Goal: Information Seeking & Learning: Learn about a topic

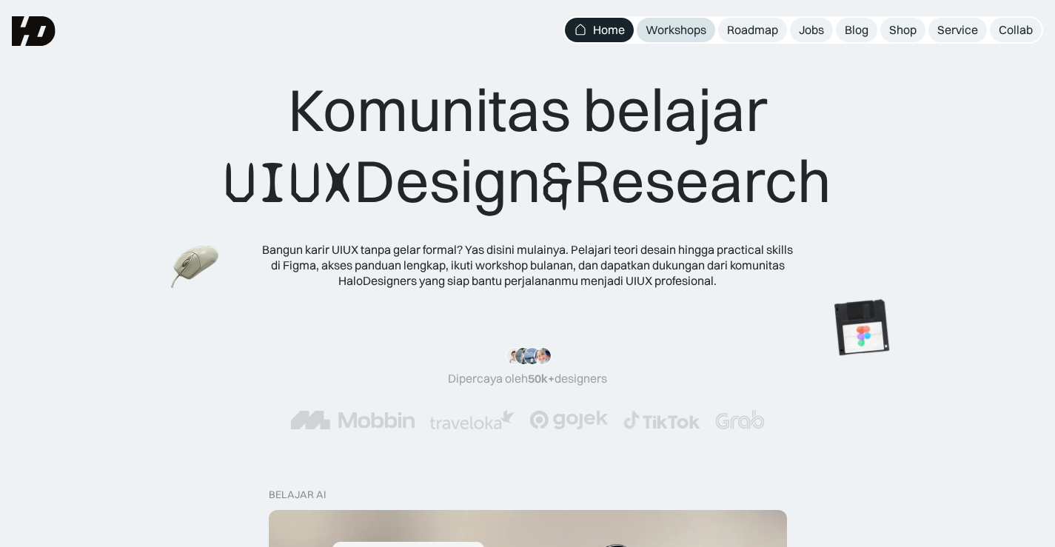
click at [664, 33] on div "Workshops" at bounding box center [676, 30] width 61 height 16
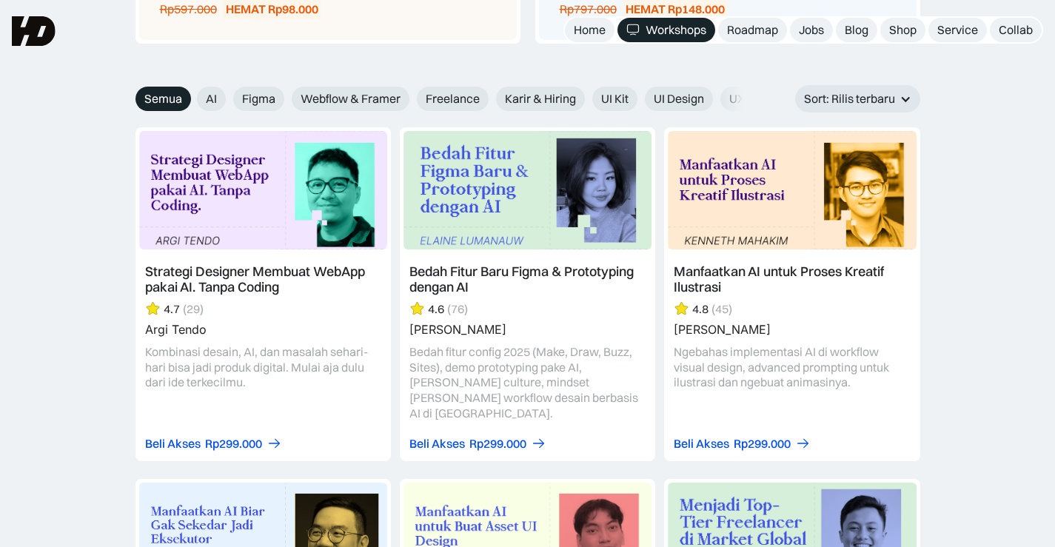
scroll to position [1580, 0]
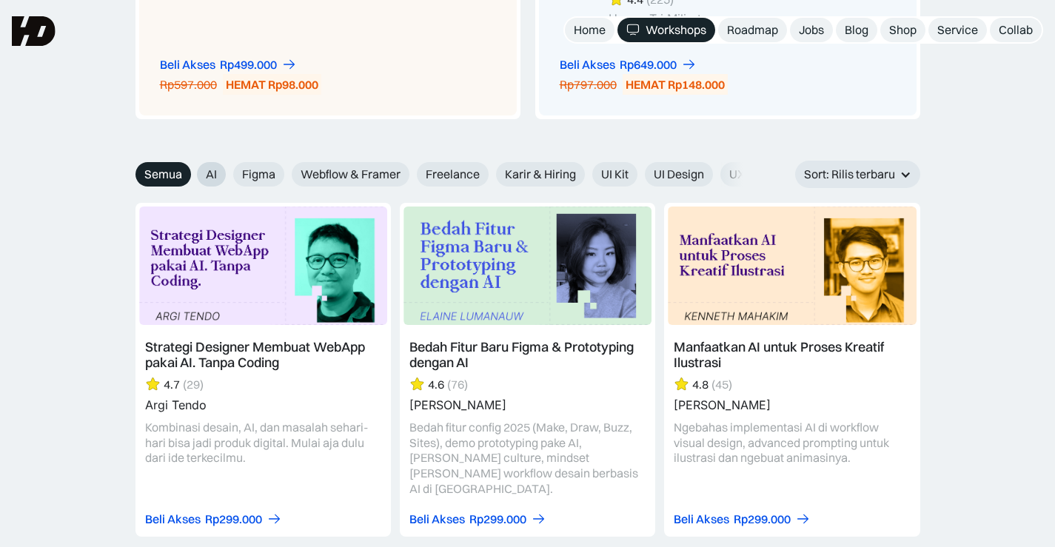
click at [216, 177] on span "AI" at bounding box center [211, 175] width 11 height 16
click at [192, 174] on input "AI" at bounding box center [187, 169] width 10 height 10
radio input "true"
click at [258, 180] on span "Figma" at bounding box center [258, 175] width 33 height 16
click at [192, 174] on input "Figma" at bounding box center [187, 169] width 10 height 10
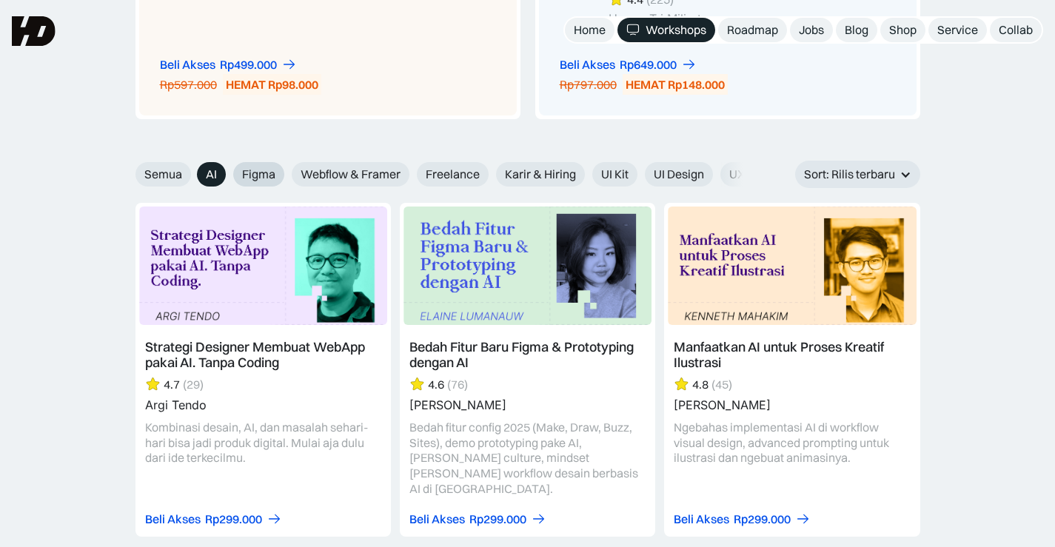
radio input "true"
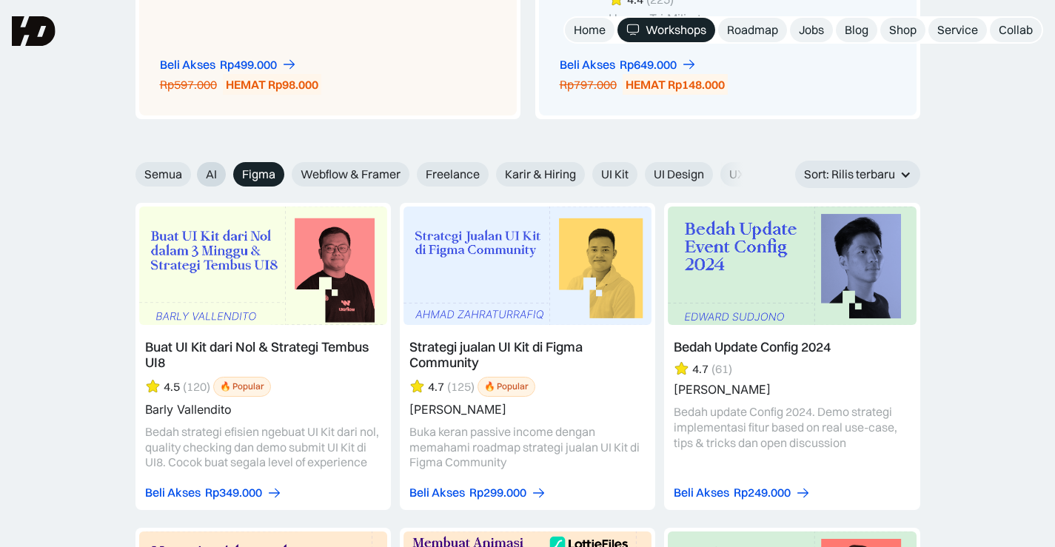
click at [210, 174] on span "AI" at bounding box center [211, 175] width 11 height 16
click at [192, 174] on input "AI" at bounding box center [187, 169] width 10 height 10
radio input "true"
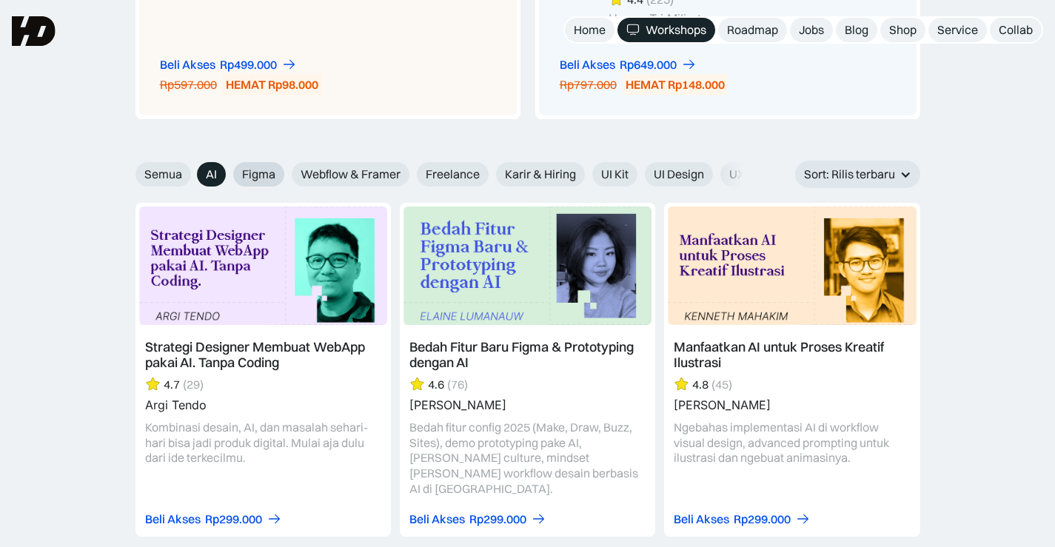
click at [251, 180] on span "Figma" at bounding box center [258, 175] width 33 height 16
click at [192, 174] on input "Figma" at bounding box center [187, 169] width 10 height 10
radio input "true"
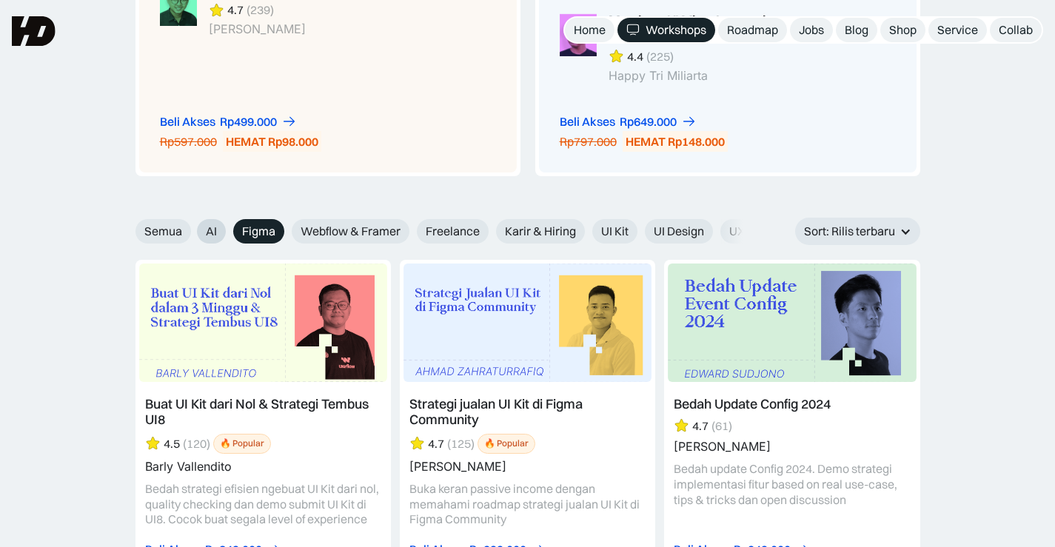
scroll to position [1506, 0]
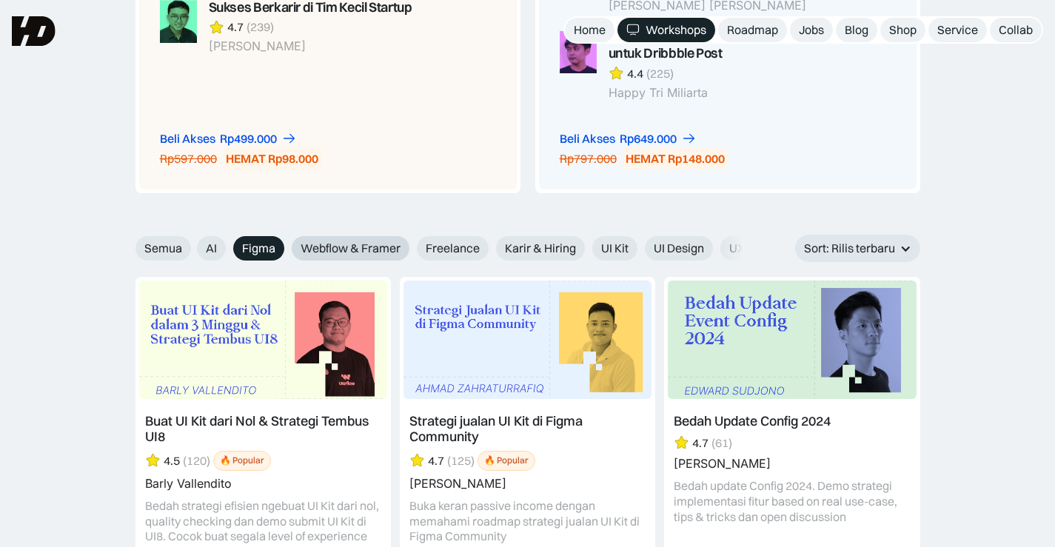
click at [363, 248] on span "Webflow & Framer" at bounding box center [351, 249] width 100 height 16
click at [192, 248] on input "Webflow & Framer" at bounding box center [187, 243] width 10 height 10
radio input "true"
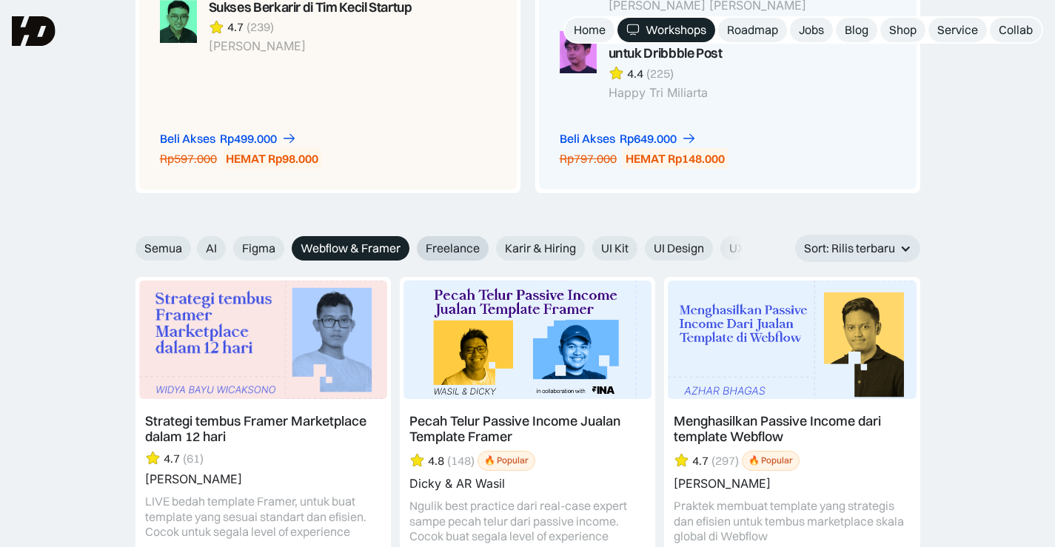
click at [434, 251] on span "Freelance" at bounding box center [453, 249] width 54 height 16
click at [192, 248] on input "Freelance" at bounding box center [187, 243] width 10 height 10
radio input "true"
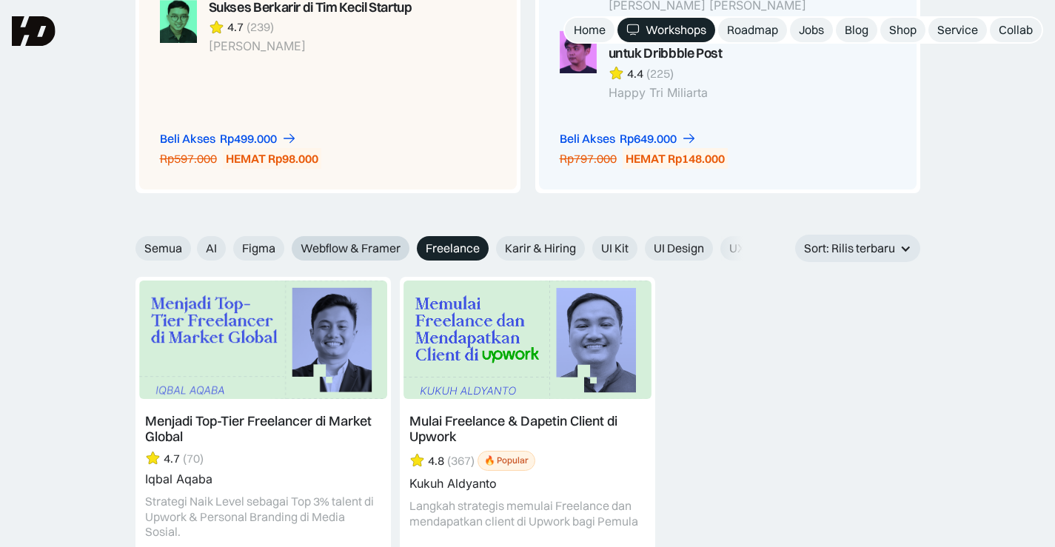
click at [356, 247] on span "Webflow & Framer" at bounding box center [351, 249] width 100 height 16
click at [192, 247] on input "Webflow & Framer" at bounding box center [187, 243] width 10 height 10
radio input "true"
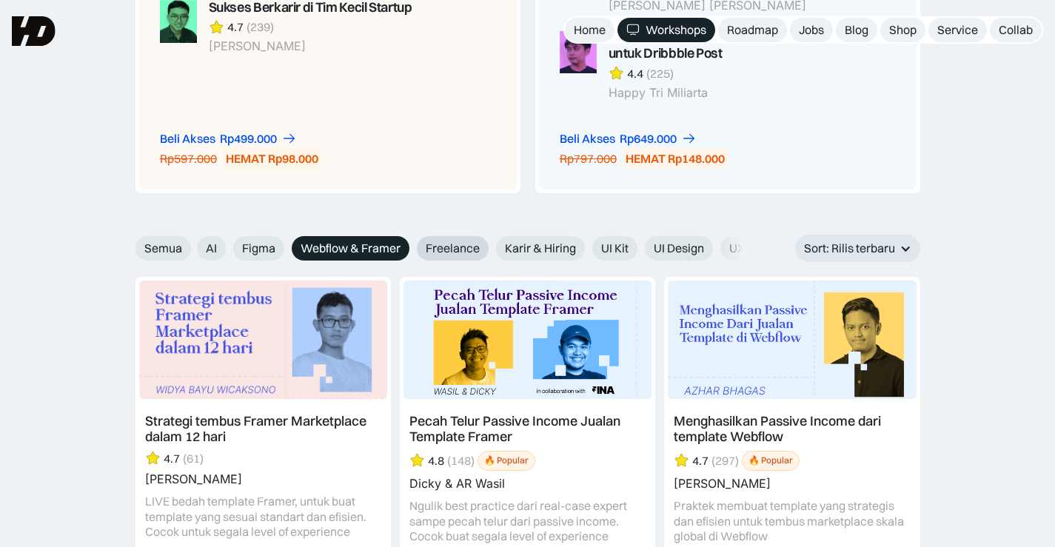
click at [449, 245] on span "Freelance" at bounding box center [453, 249] width 54 height 16
click at [192, 245] on input "Freelance" at bounding box center [187, 243] width 10 height 10
radio input "true"
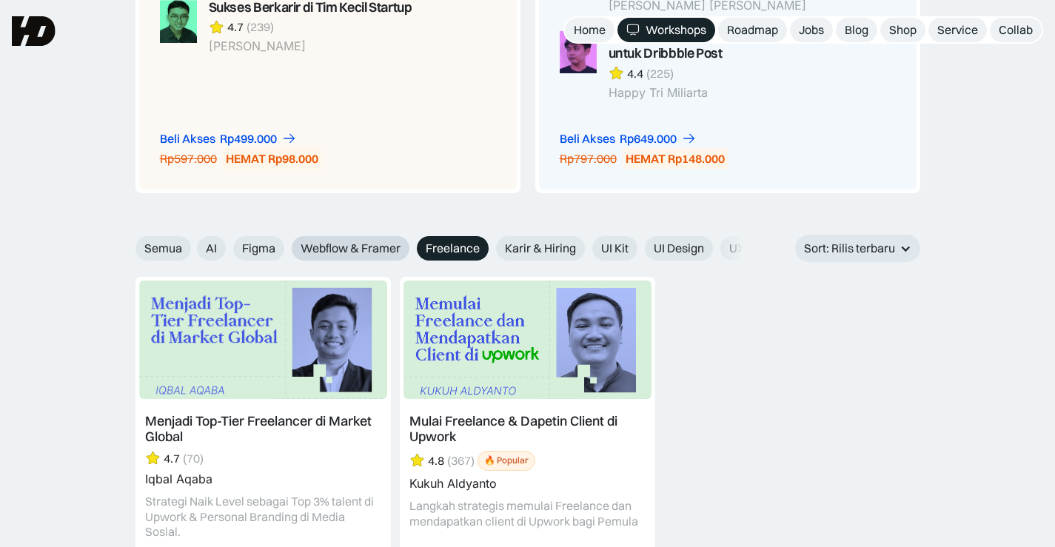
click at [376, 249] on span "Webflow & Framer" at bounding box center [351, 249] width 100 height 16
click at [192, 248] on input "Webflow & Framer" at bounding box center [187, 243] width 10 height 10
radio input "true"
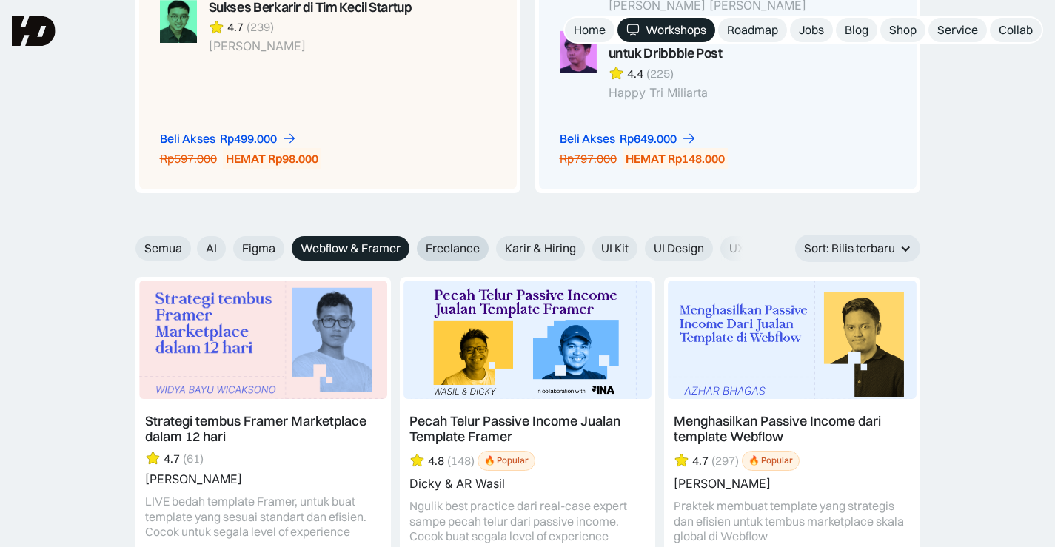
click at [452, 247] on span "Freelance" at bounding box center [453, 249] width 54 height 16
click at [192, 247] on input "Freelance" at bounding box center [187, 243] width 10 height 10
radio input "true"
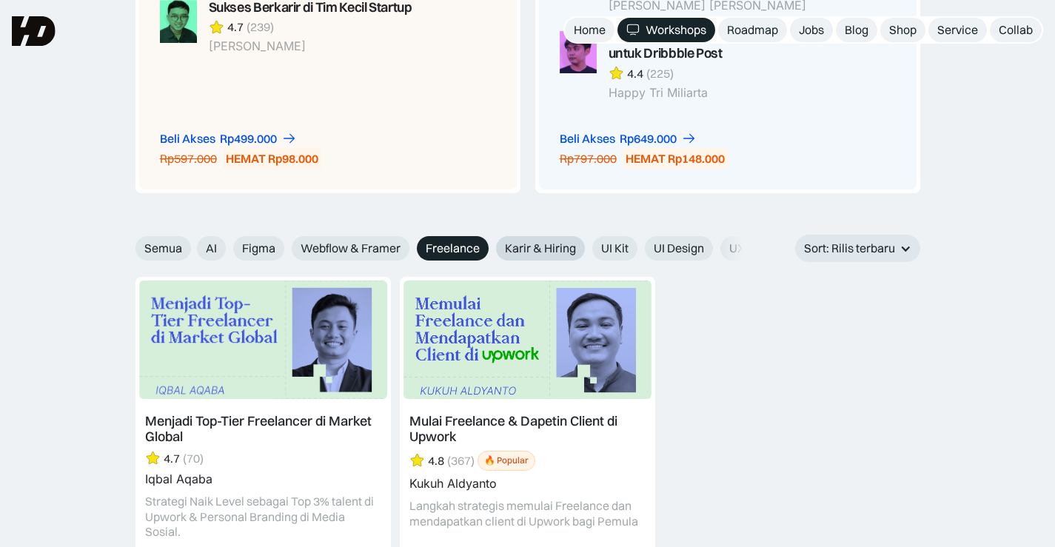
click at [540, 250] on span "Karir & Hiring" at bounding box center [540, 249] width 71 height 16
click at [192, 248] on input "Karir & Hiring" at bounding box center [187, 243] width 10 height 10
radio input "true"
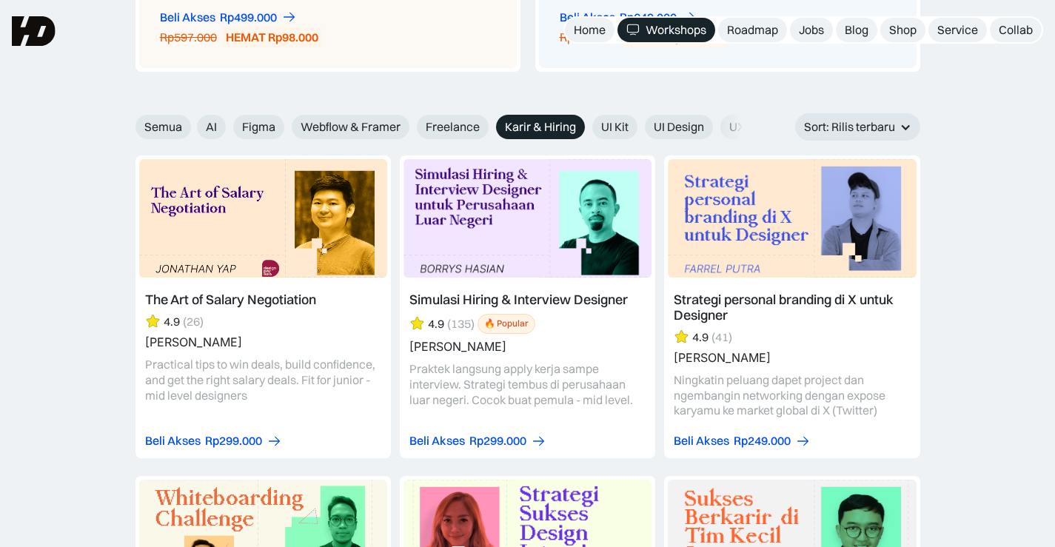
scroll to position [1580, 0]
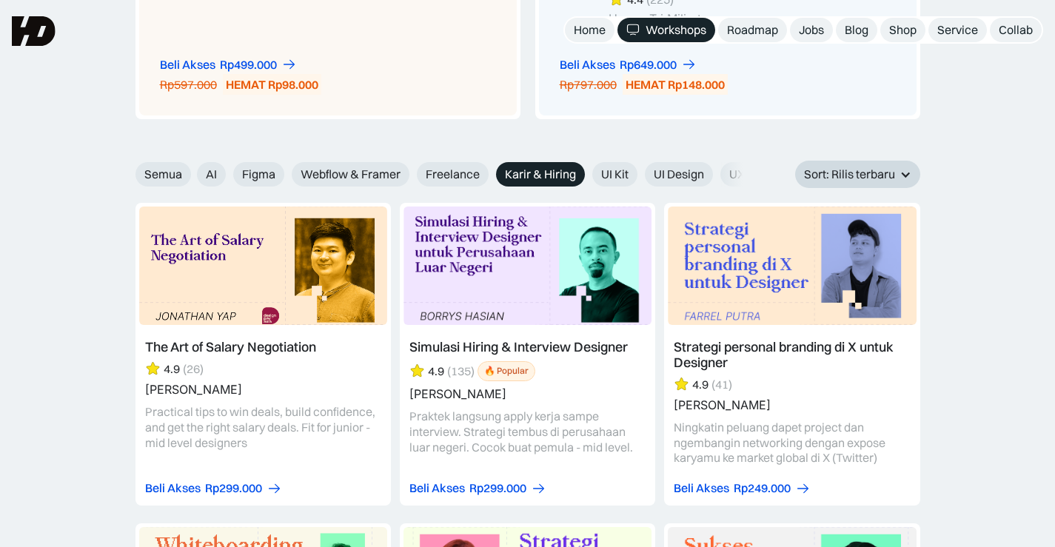
click at [884, 170] on div "Sort: Rilis terbaru" at bounding box center [849, 175] width 91 height 16
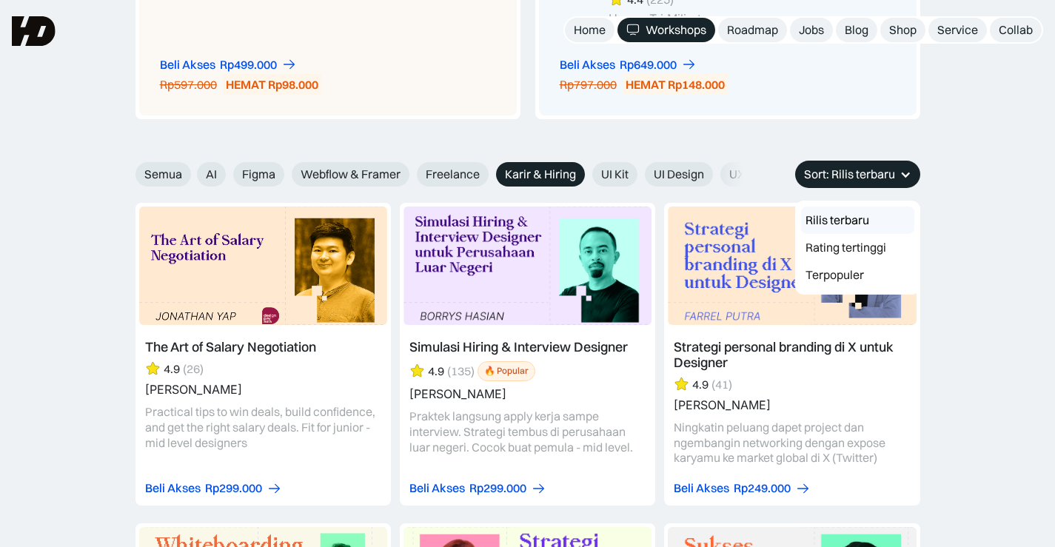
click at [884, 170] on div "Sort: Rilis terbaru" at bounding box center [849, 175] width 91 height 16
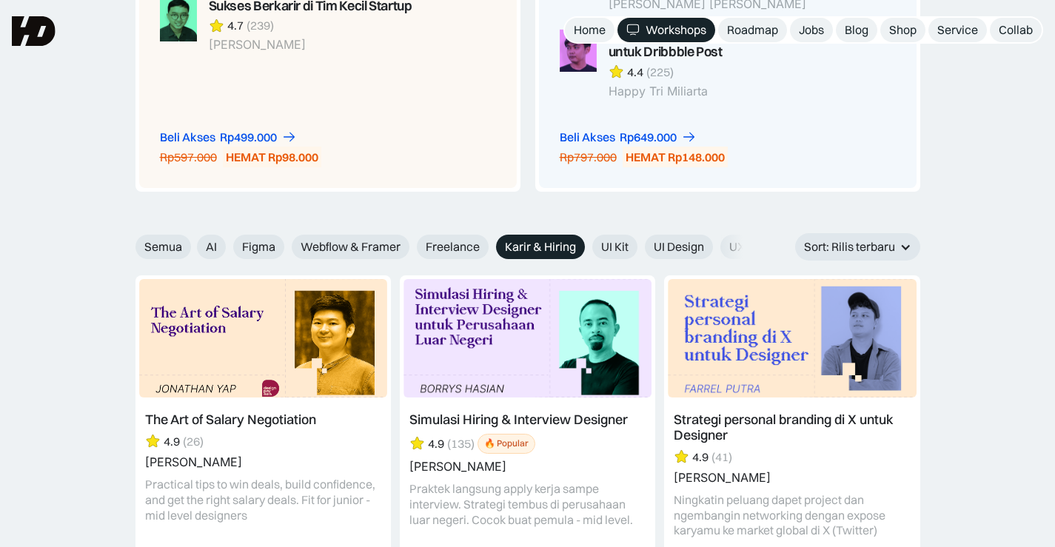
scroll to position [1506, 0]
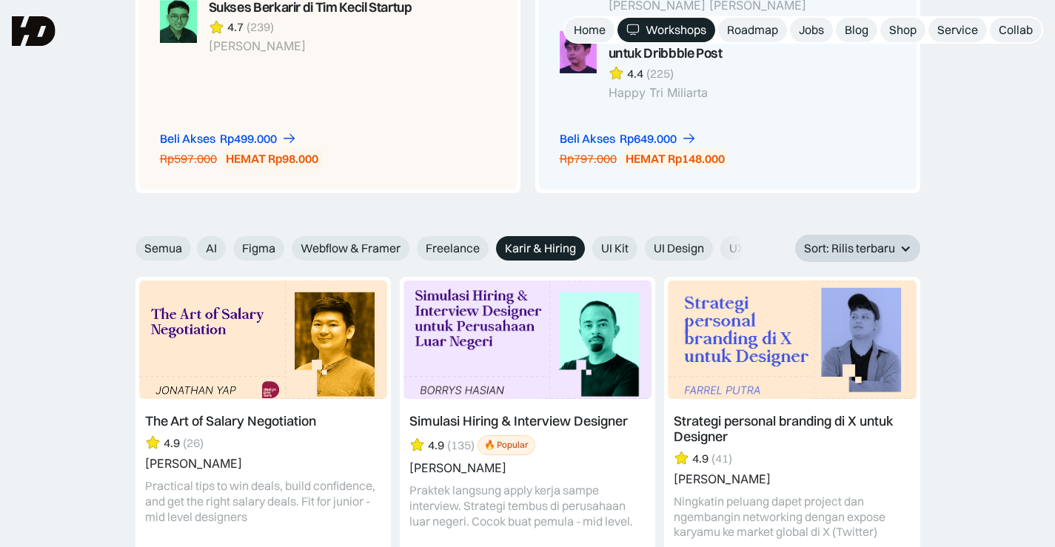
click at [858, 243] on div "Sort: Rilis terbaru" at bounding box center [849, 249] width 91 height 16
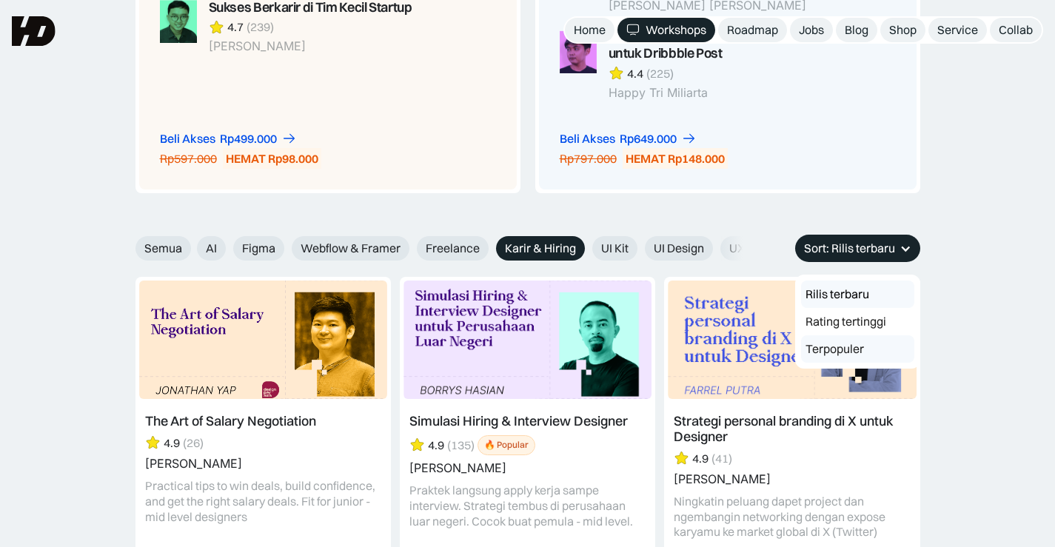
click at [859, 340] on link "Terpopuler" at bounding box center [857, 348] width 113 height 27
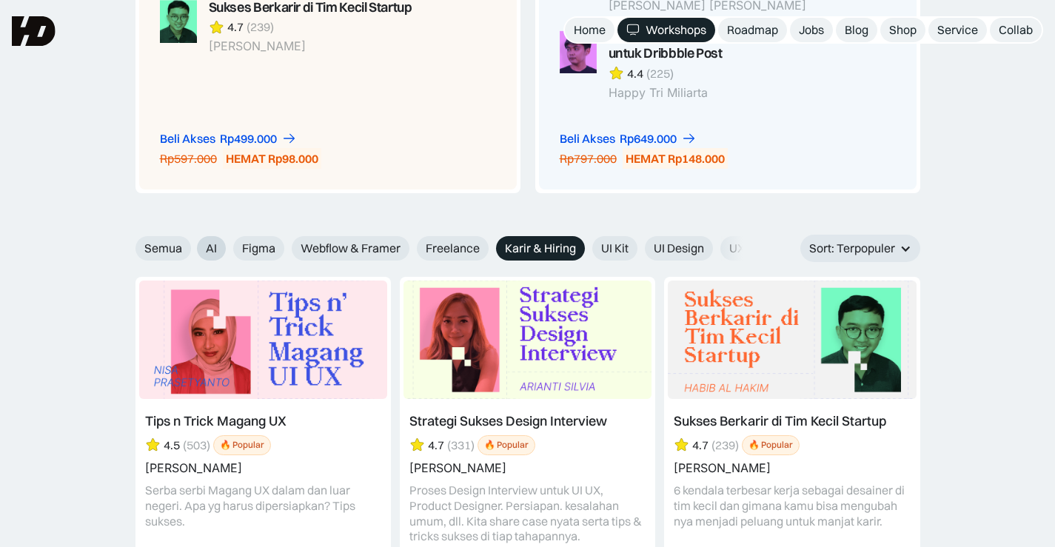
click at [219, 246] on label "AI" at bounding box center [211, 248] width 29 height 24
click at [192, 246] on input "AI" at bounding box center [187, 243] width 10 height 10
radio input "true"
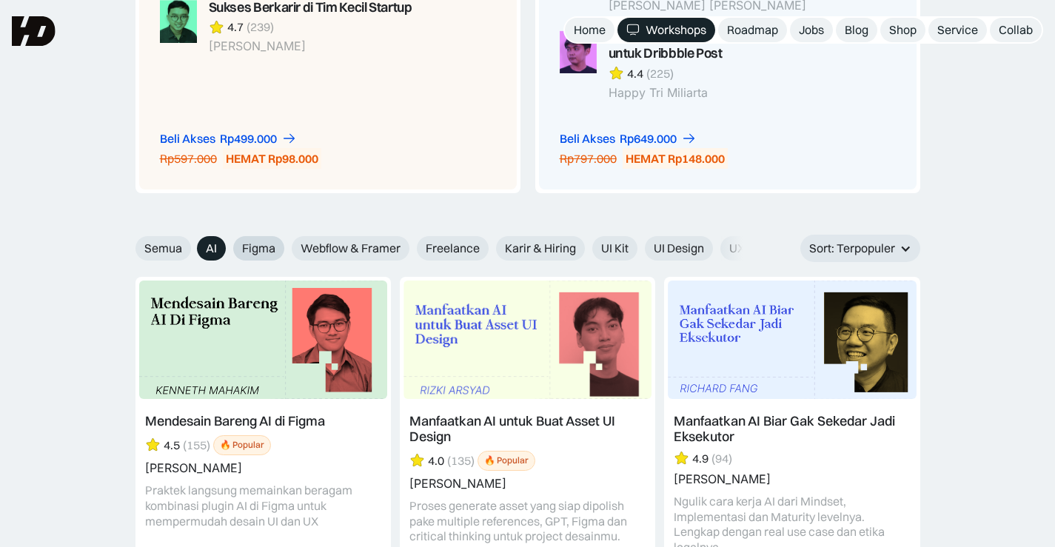
click at [276, 249] on label "Figma" at bounding box center [258, 248] width 51 height 24
click at [192, 248] on input "Figma" at bounding box center [187, 243] width 10 height 10
radio input "true"
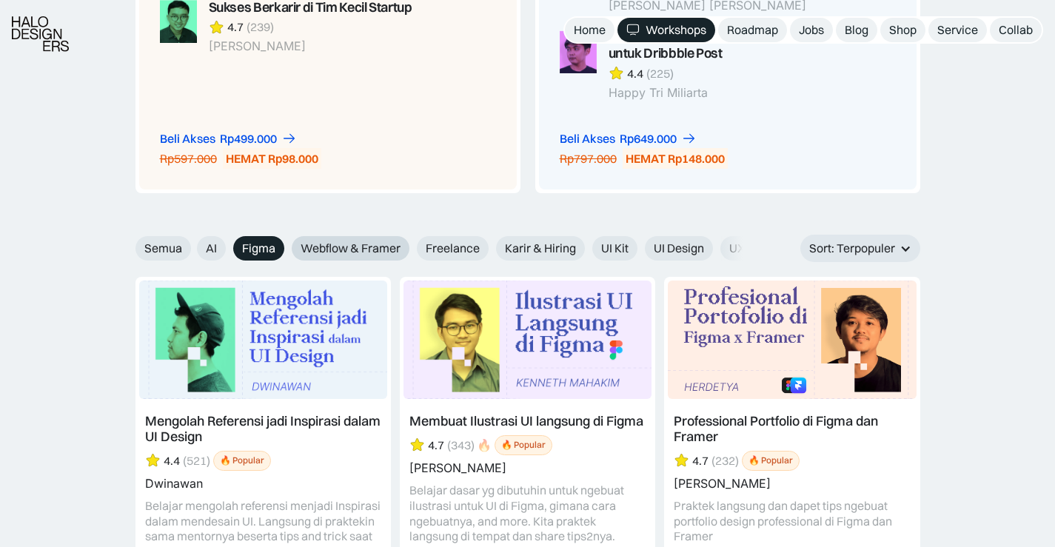
click at [343, 253] on span "Webflow & Framer" at bounding box center [351, 249] width 100 height 16
click at [192, 248] on input "Webflow & Framer" at bounding box center [187, 243] width 10 height 10
radio input "true"
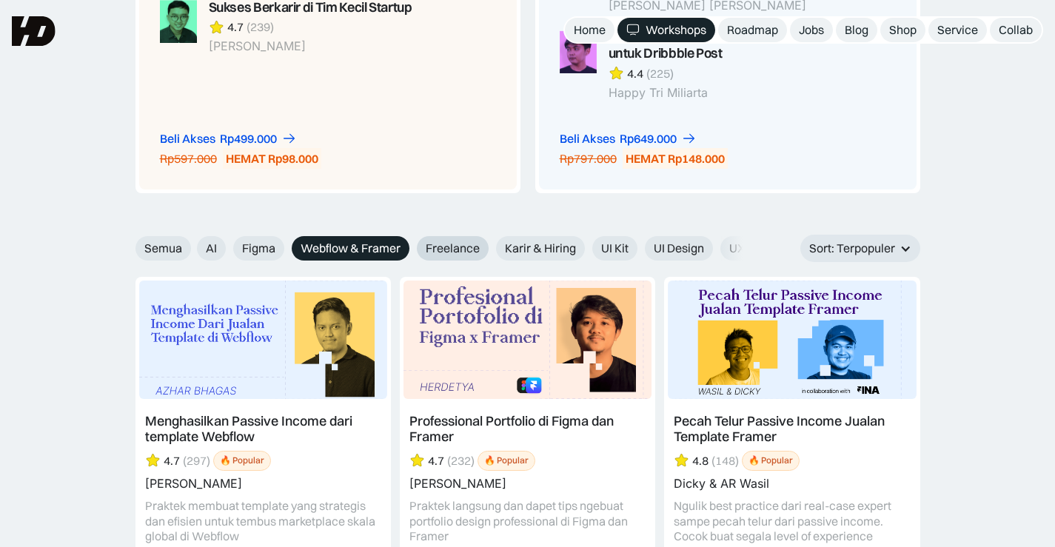
click at [455, 252] on span "Freelance" at bounding box center [453, 249] width 54 height 16
click at [192, 248] on input "Freelance" at bounding box center [187, 243] width 10 height 10
radio input "true"
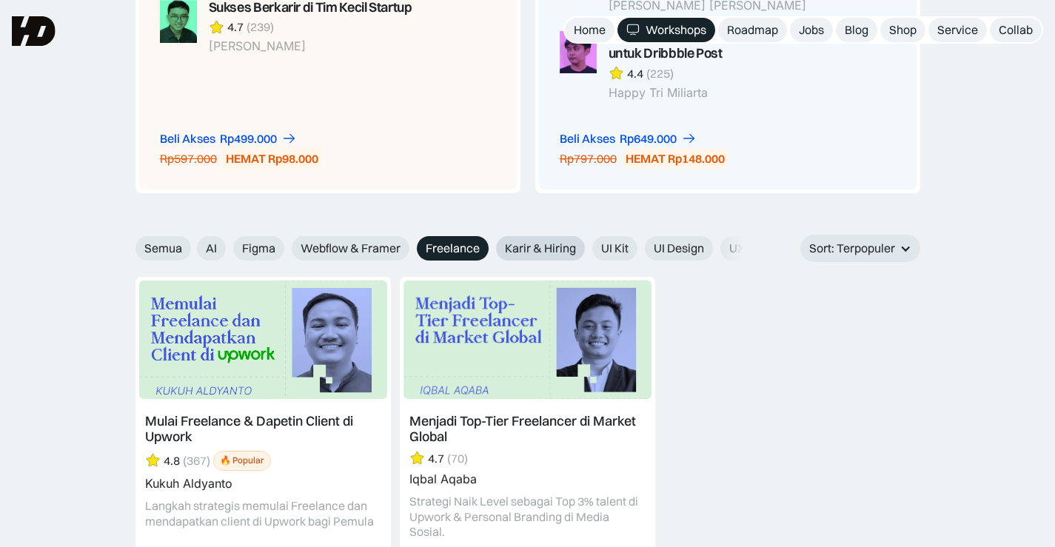
click at [551, 251] on span "Karir & Hiring" at bounding box center [540, 249] width 71 height 16
click at [192, 248] on input "Karir & Hiring" at bounding box center [187, 243] width 10 height 10
radio input "true"
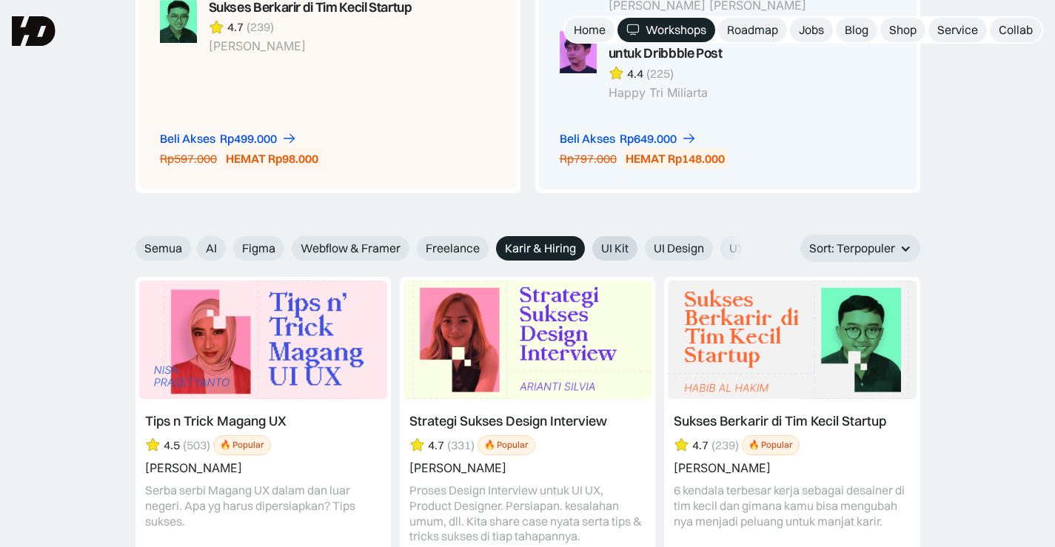
click at [609, 249] on span "UI Kit" at bounding box center [614, 249] width 27 height 16
click at [192, 248] on input "UI Kit" at bounding box center [187, 243] width 10 height 10
radio input "true"
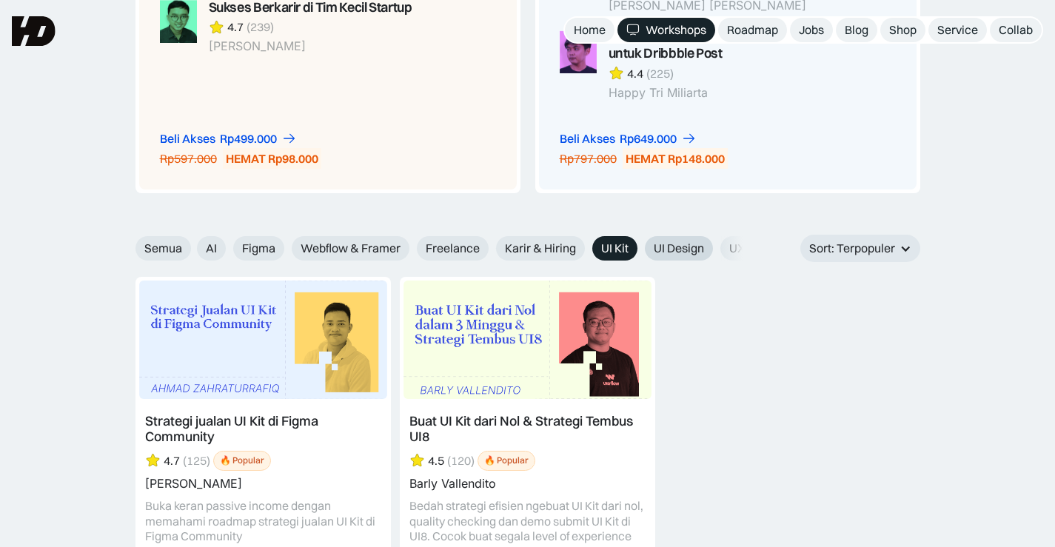
click at [689, 251] on span "UI Design" at bounding box center [679, 249] width 50 height 16
click at [192, 248] on input "UI Design" at bounding box center [187, 243] width 10 height 10
radio input "true"
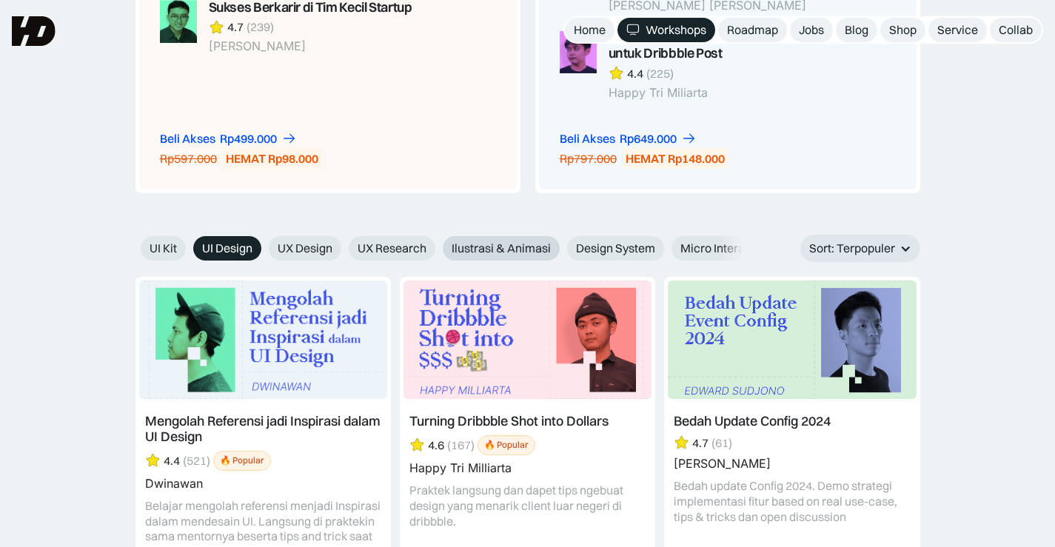
drag, startPoint x: 684, startPoint y: 248, endPoint x: 464, endPoint y: 247, distance: 219.9
click at [464, 247] on div "AI Figma Webflow & Framer Freelance Karir & Hiring UI Kit UI Design UX Design U…" at bounding box center [295, 248] width 1100 height 24
click at [326, 250] on span "UX Design" at bounding box center [302, 249] width 55 height 16
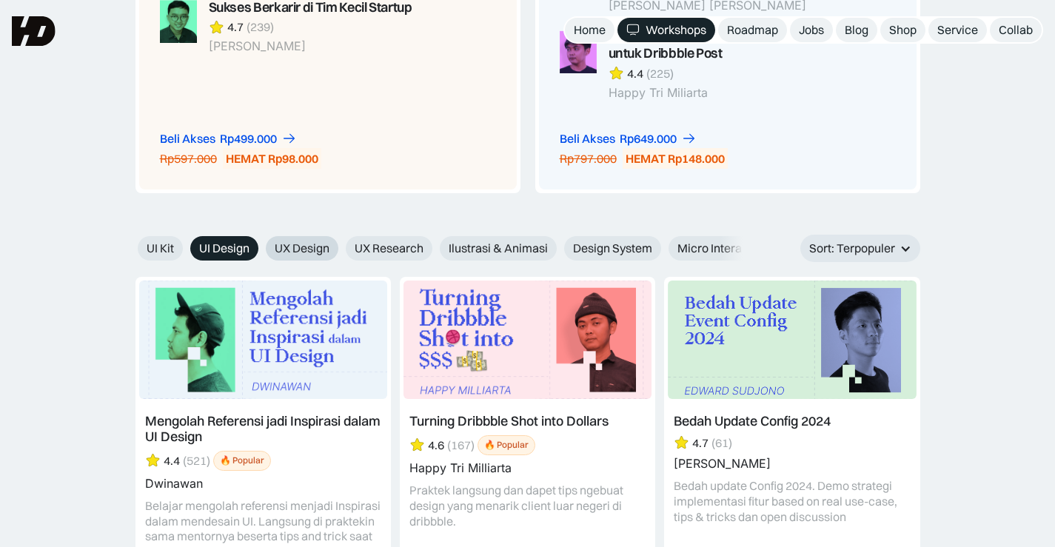
radio input "true"
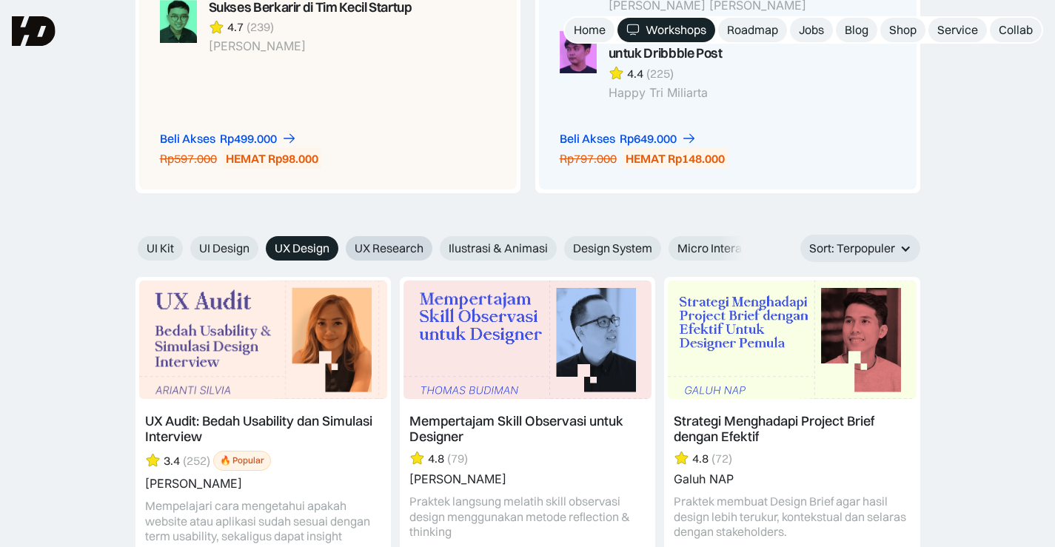
click at [398, 250] on span "UX Research" at bounding box center [389, 249] width 69 height 16
radio input "true"
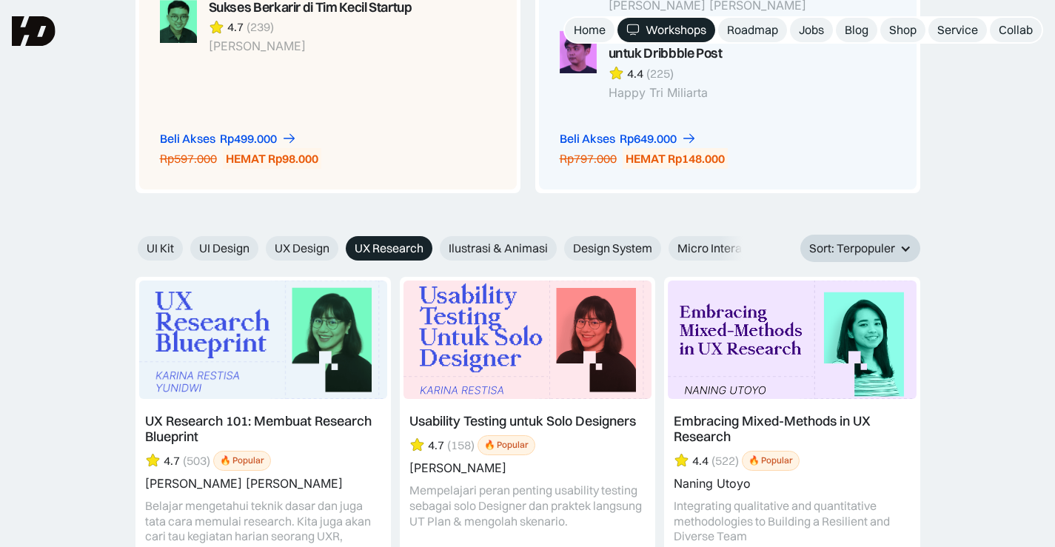
click at [874, 251] on div "Sort: Terpopuler" at bounding box center [852, 249] width 86 height 16
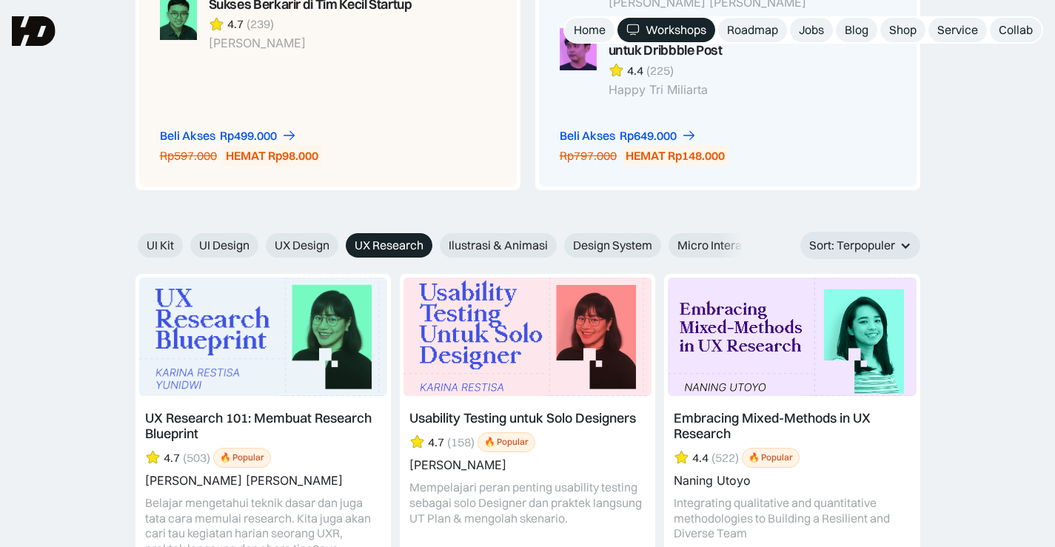
scroll to position [1506, 0]
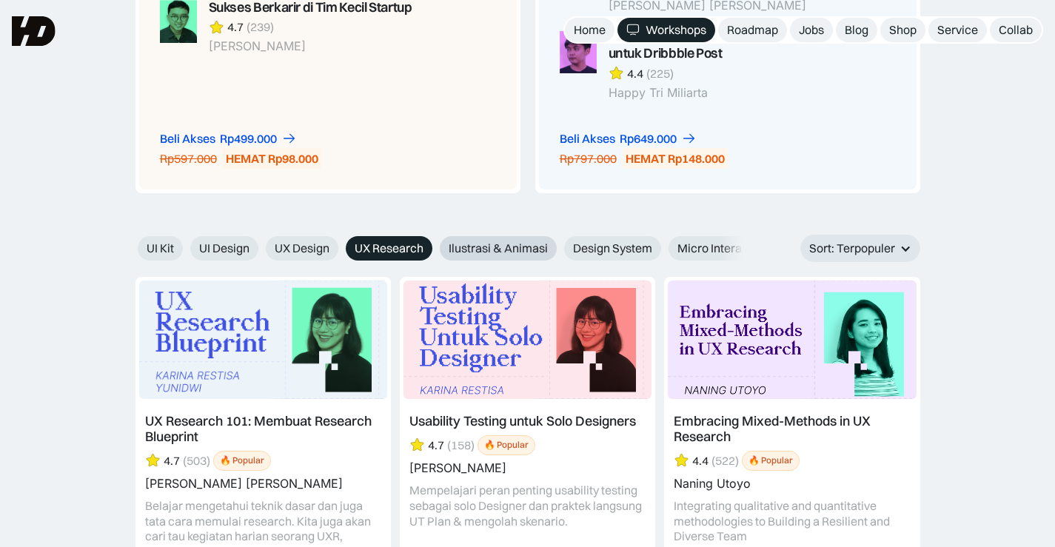
click at [495, 239] on label "Ilustrasi & Animasi" at bounding box center [498, 248] width 117 height 24
radio input "true"
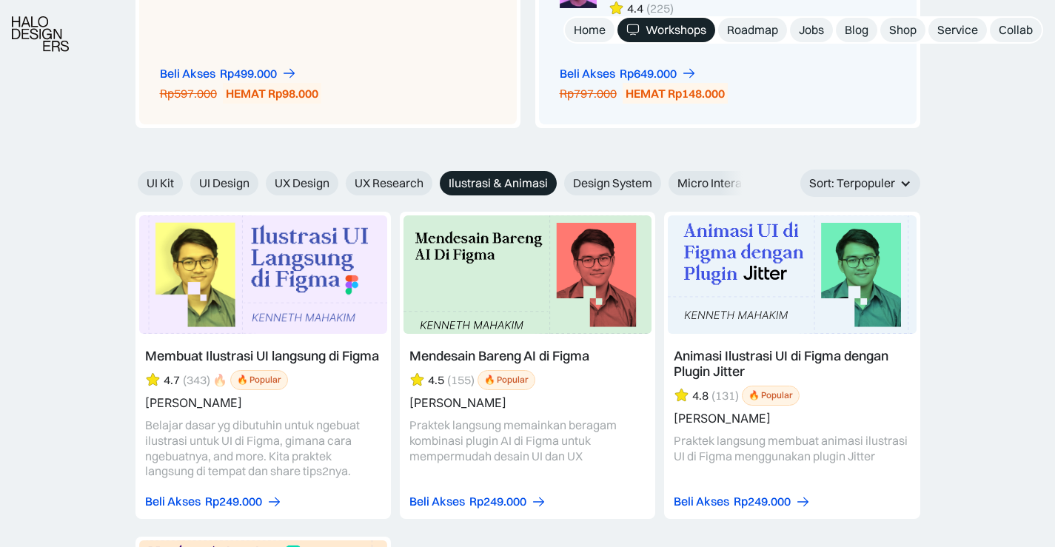
scroll to position [1580, 0]
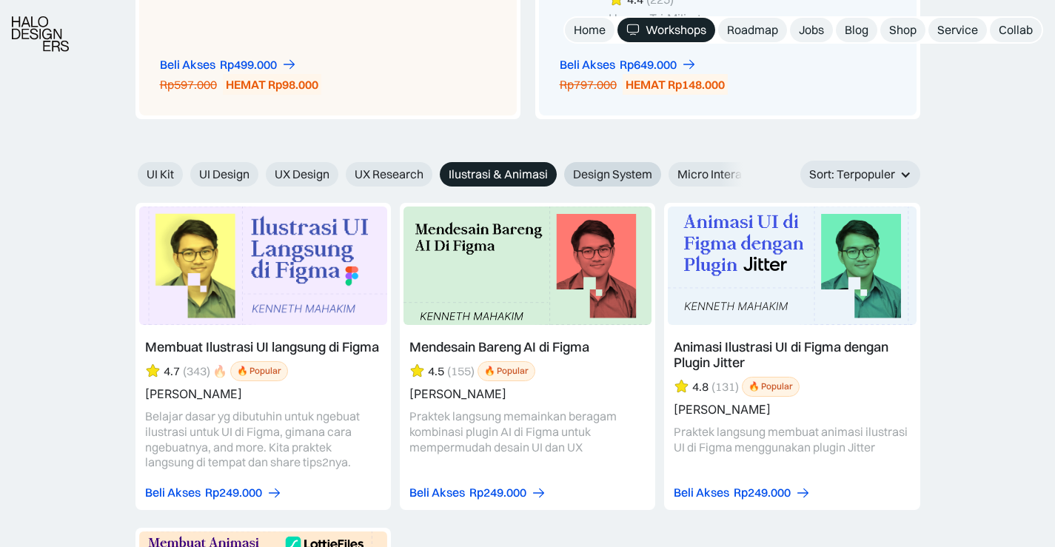
click at [637, 178] on span "Design System" at bounding box center [612, 175] width 79 height 16
radio input "true"
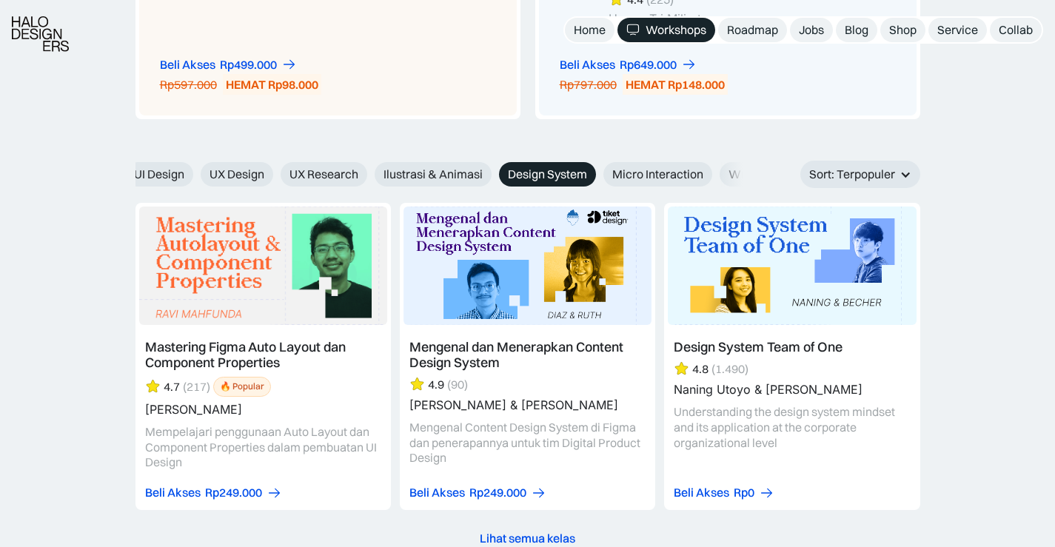
scroll to position [0, 571]
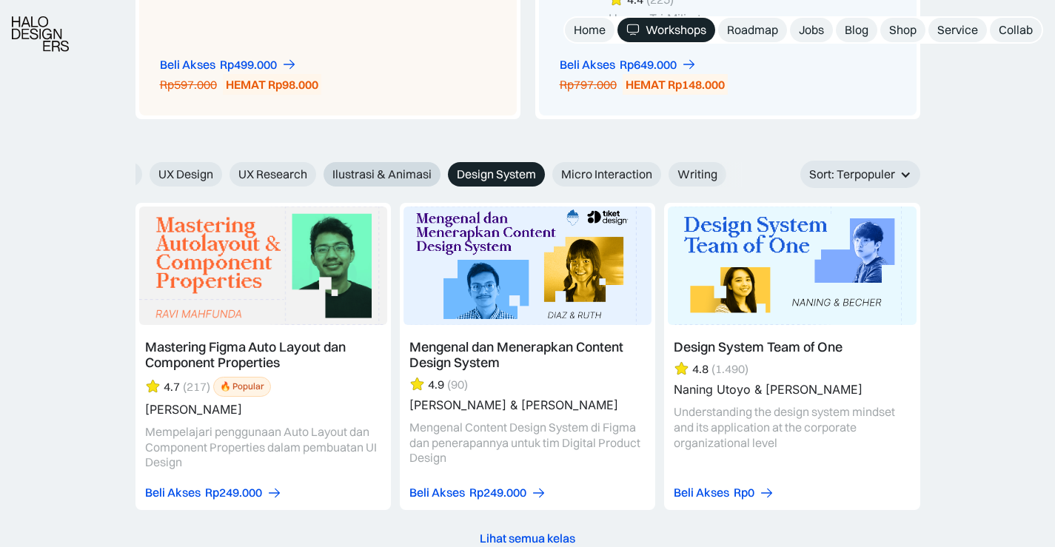
drag, startPoint x: 697, startPoint y: 170, endPoint x: 381, endPoint y: 174, distance: 316.9
click at [381, 174] on div "AI Figma Webflow & Framer Freelance Karir & Hiring UI Kit UI Design UX Design U…" at bounding box center [176, 174] width 1100 height 24
click at [600, 168] on span "Micro Interaction" at bounding box center [606, 175] width 91 height 16
radio input "true"
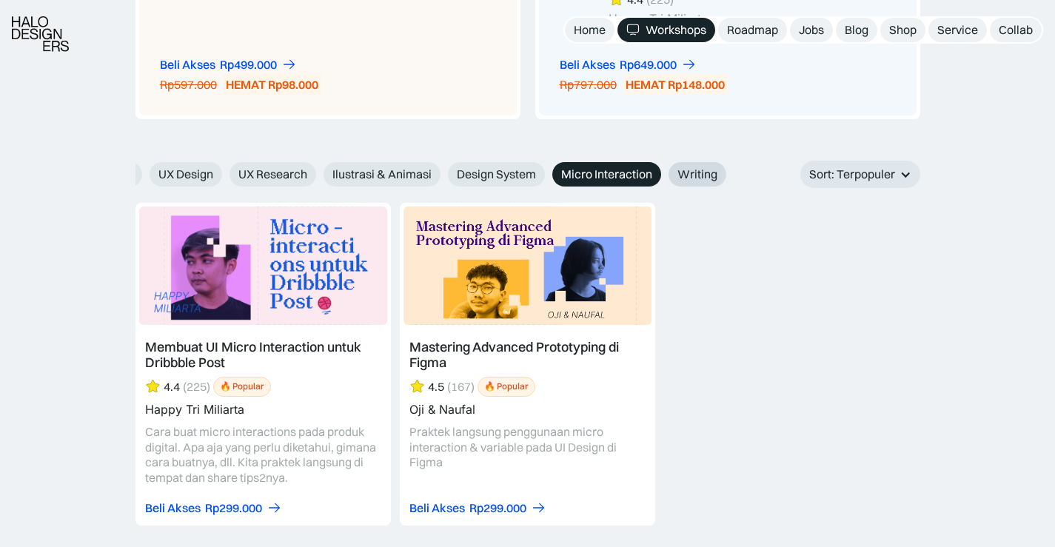
click at [695, 168] on span "Writing" at bounding box center [697, 175] width 40 height 16
radio input "true"
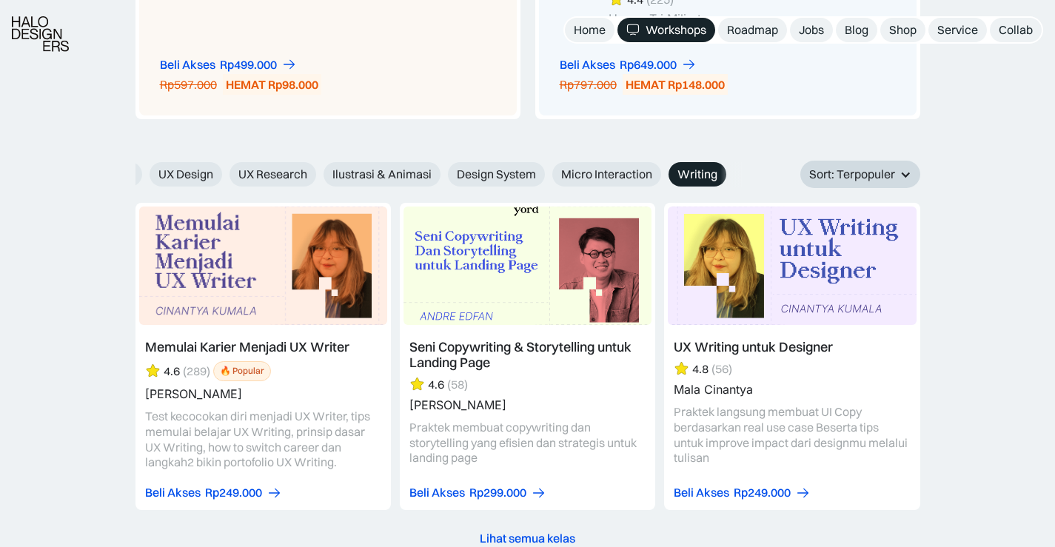
click at [855, 172] on div "Sort: Terpopuler" at bounding box center [852, 175] width 86 height 16
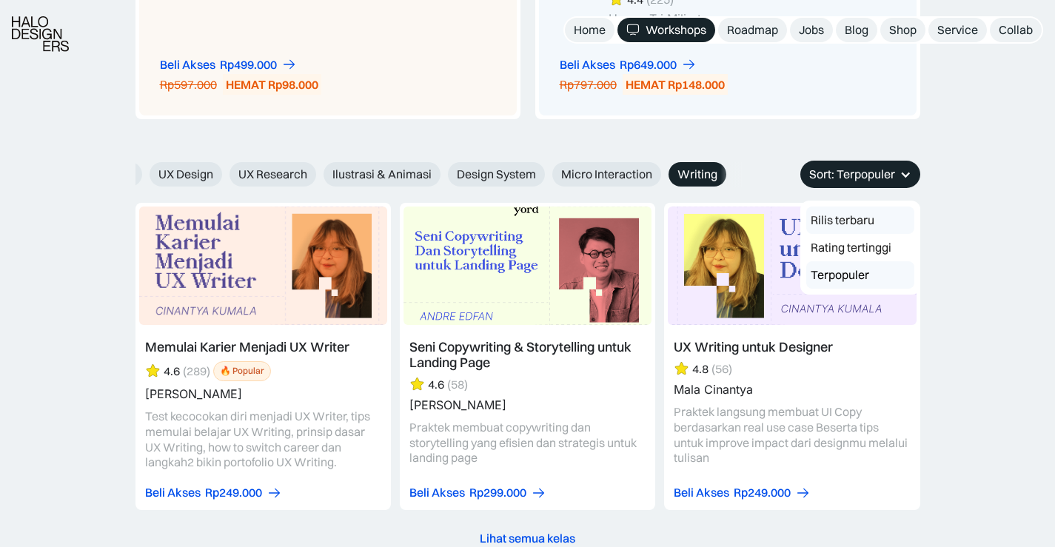
click at [871, 213] on link "Rilis terbaru" at bounding box center [860, 220] width 108 height 27
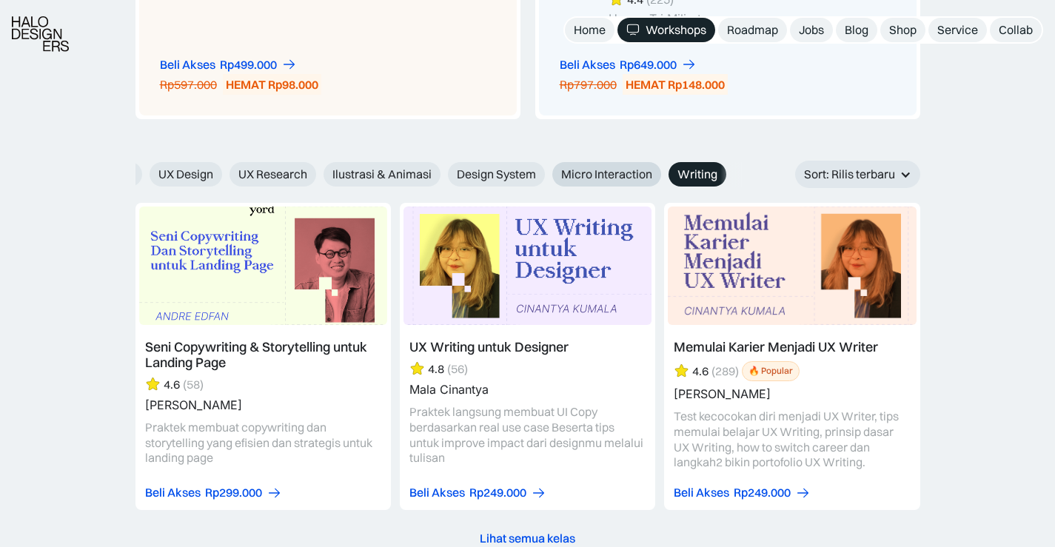
click at [593, 178] on span "Micro Interaction" at bounding box center [606, 175] width 91 height 16
radio input "true"
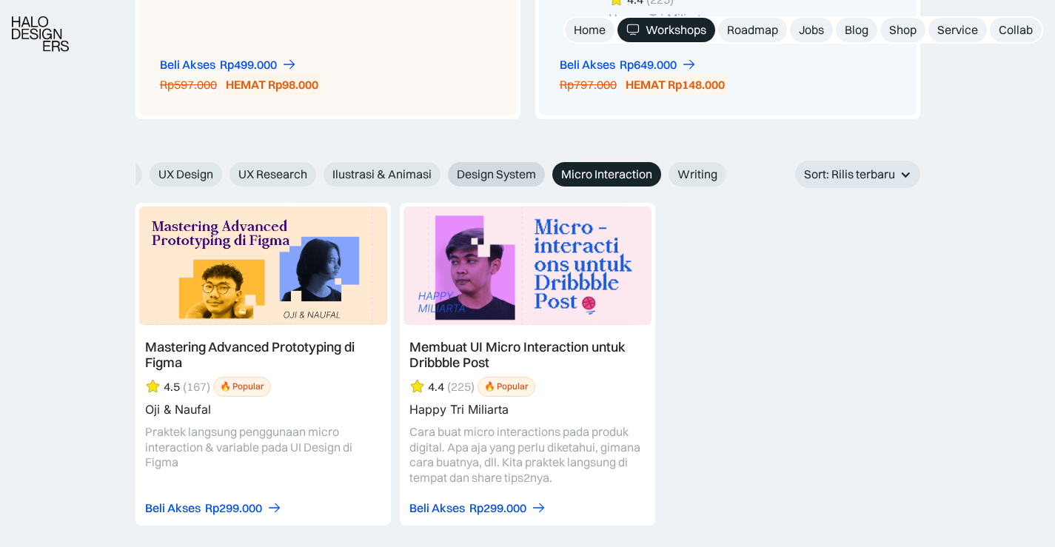
click at [517, 175] on span "Design System" at bounding box center [496, 175] width 79 height 16
radio input "true"
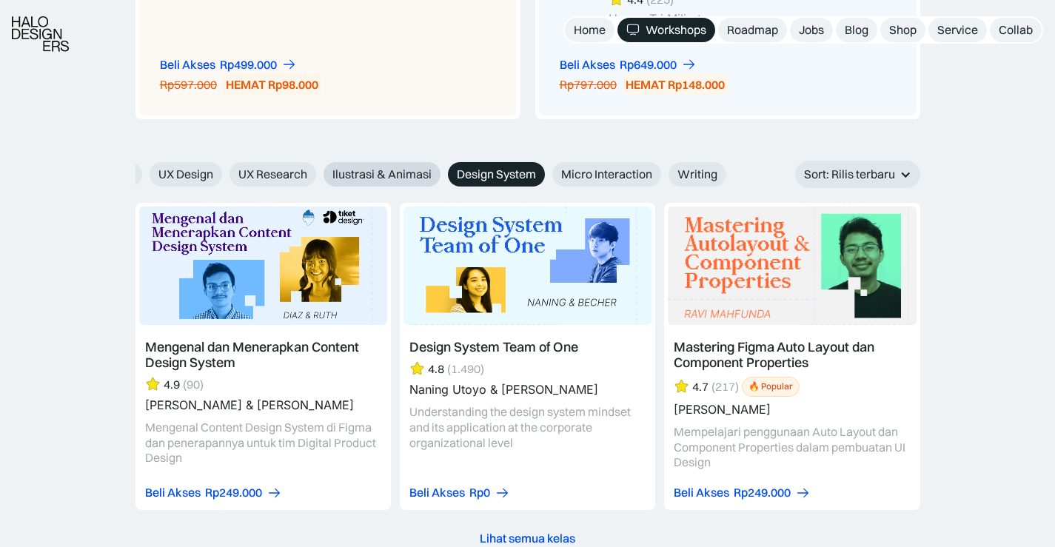
click at [372, 175] on span "Ilustrasi & Animasi" at bounding box center [381, 175] width 99 height 16
radio input "true"
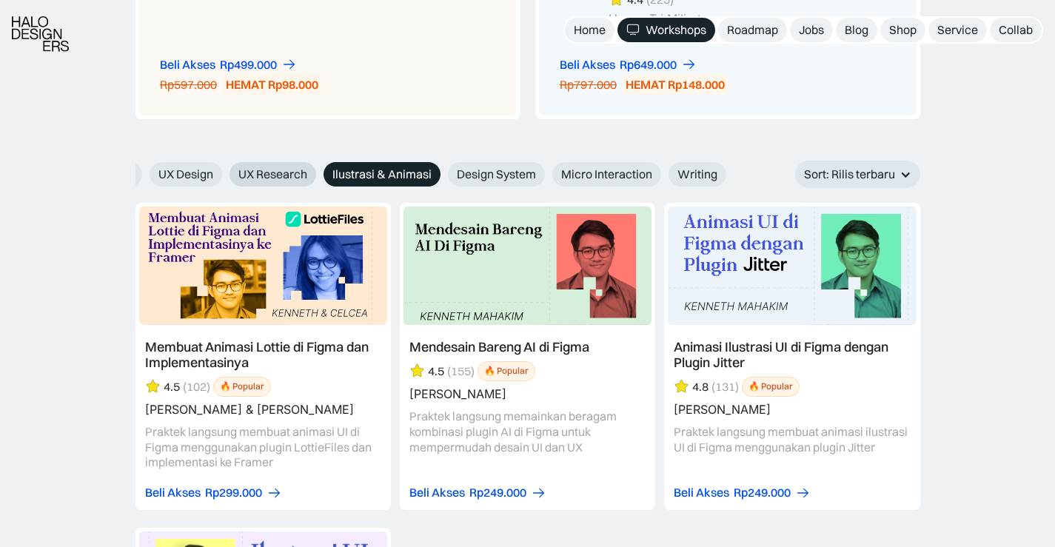
click at [284, 172] on span "UX Research" at bounding box center [272, 175] width 69 height 16
radio input "true"
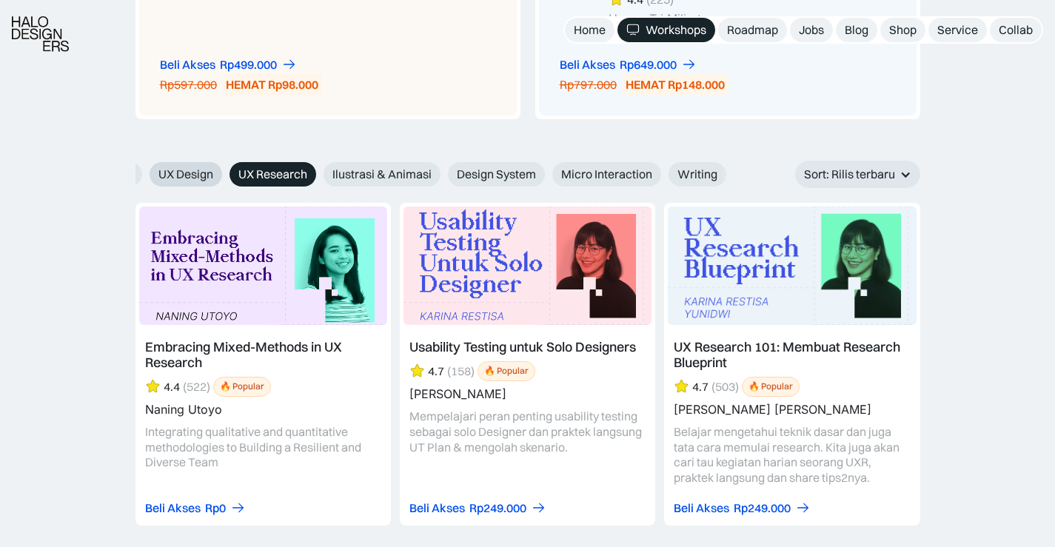
click at [195, 173] on span "UX Design" at bounding box center [185, 175] width 55 height 16
radio input "true"
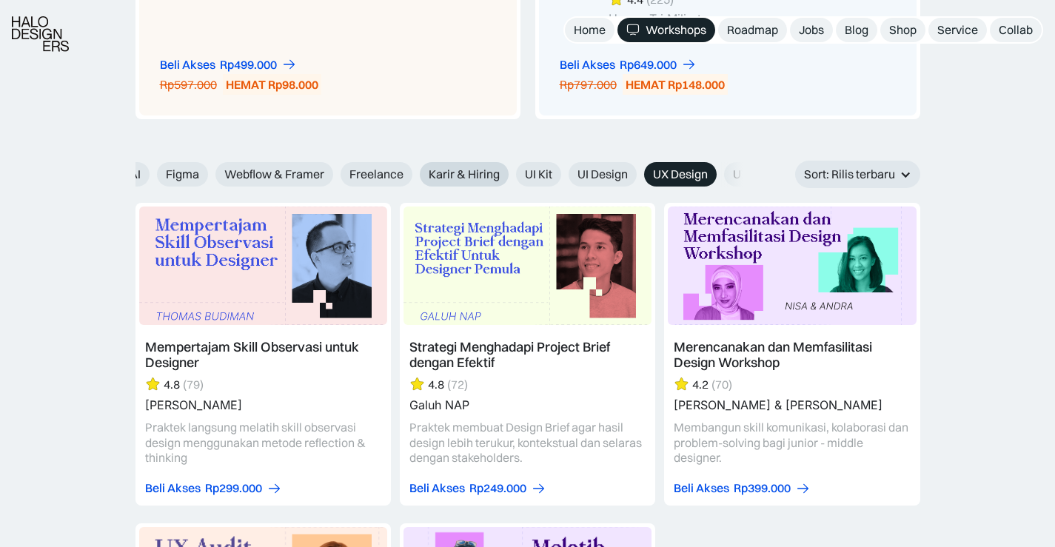
scroll to position [0, 0]
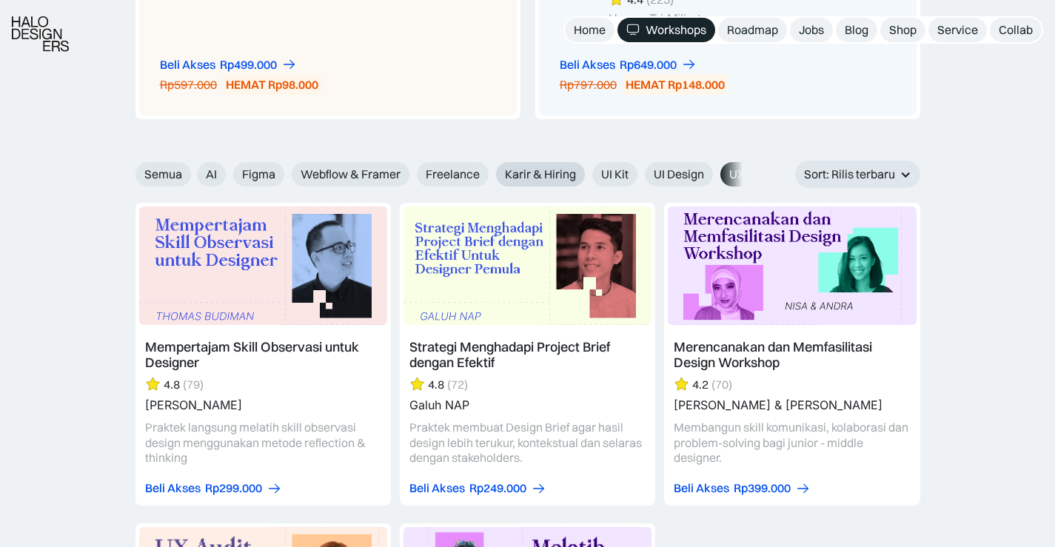
drag, startPoint x: 202, startPoint y: 174, endPoint x: 513, endPoint y: 173, distance: 310.9
click at [513, 173] on div "AI Figma Webflow & Framer Freelance Karir & Hiring UI Kit UI Design UX Design U…" at bounding box center [747, 174] width 1100 height 24
click at [661, 173] on span "UI Design" at bounding box center [679, 175] width 50 height 16
click at [192, 173] on input "UI Design" at bounding box center [187, 169] width 10 height 10
radio input "true"
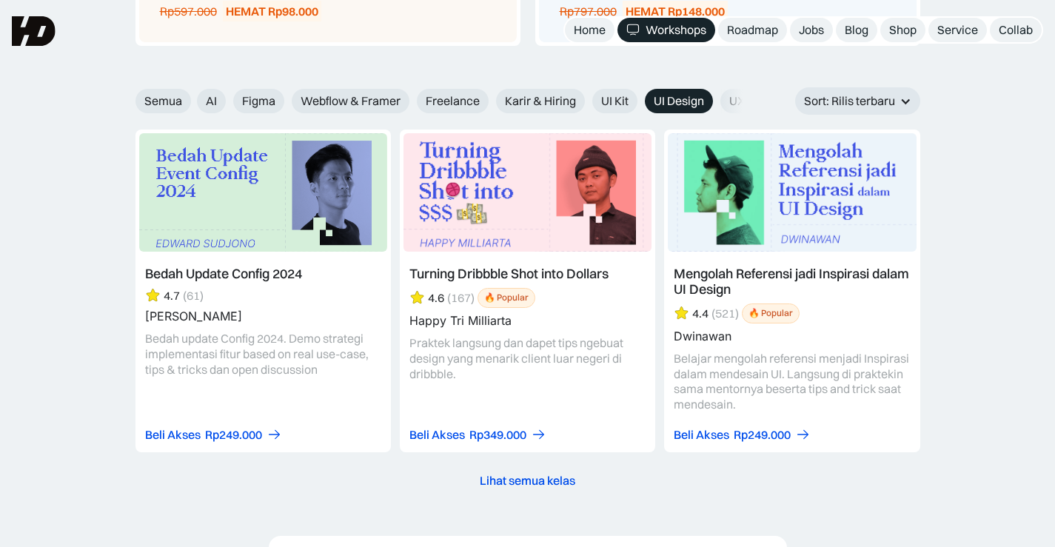
scroll to position [1580, 0]
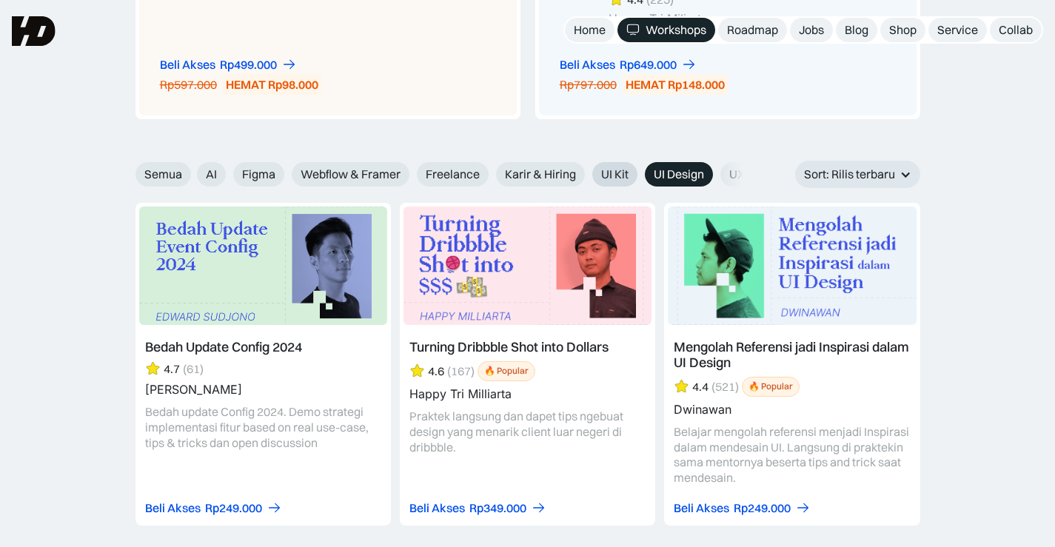
click at [618, 169] on span "UI Kit" at bounding box center [614, 175] width 27 height 16
click at [192, 169] on input "UI Kit" at bounding box center [187, 169] width 10 height 10
radio input "true"
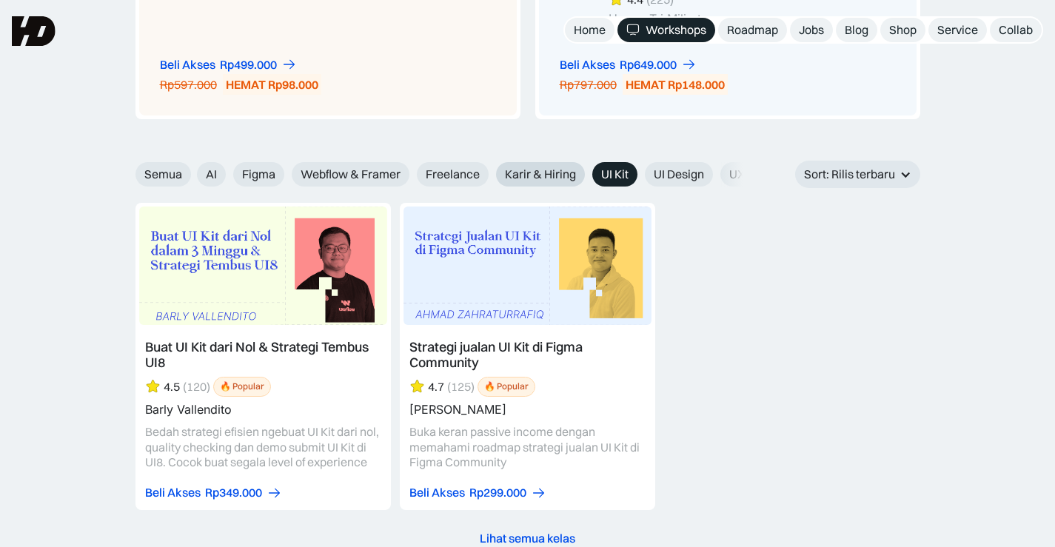
click at [548, 169] on span "Karir & Hiring" at bounding box center [540, 175] width 71 height 16
click at [192, 169] on input "Karir & Hiring" at bounding box center [187, 169] width 10 height 10
radio input "true"
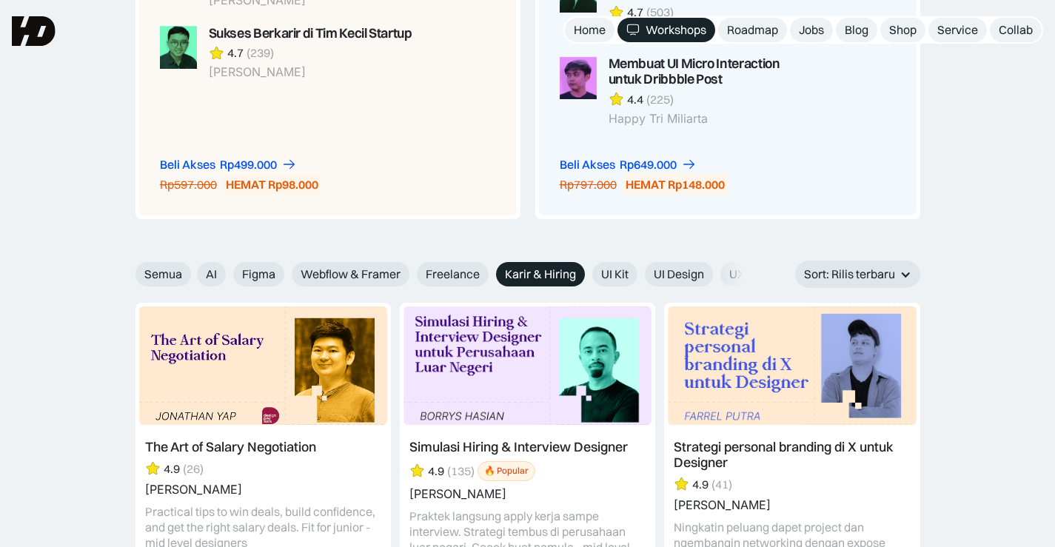
scroll to position [1506, 0]
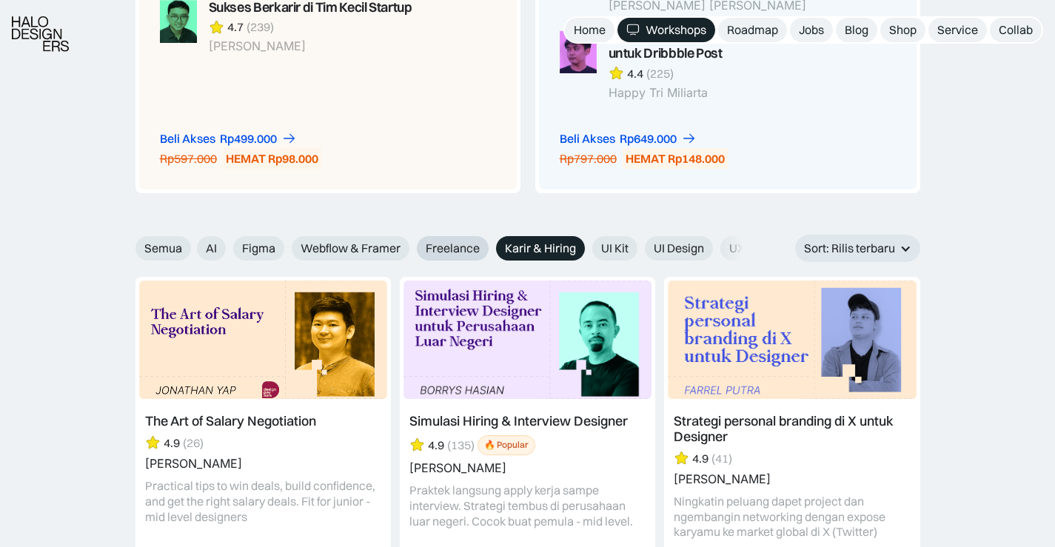
click at [453, 254] on span "Freelance" at bounding box center [453, 249] width 54 height 16
click at [192, 248] on input "Freelance" at bounding box center [187, 243] width 10 height 10
radio input "true"
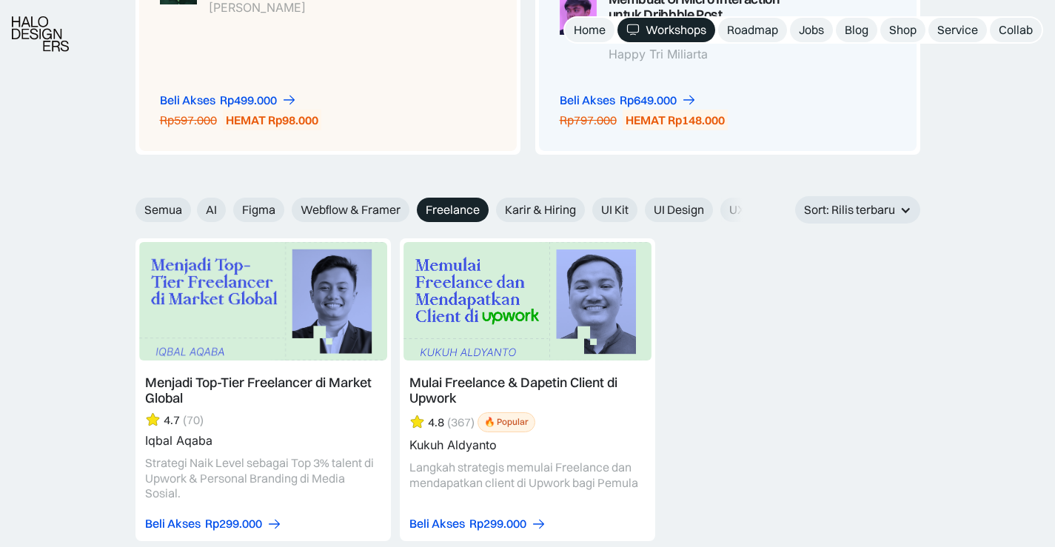
scroll to position [1580, 0]
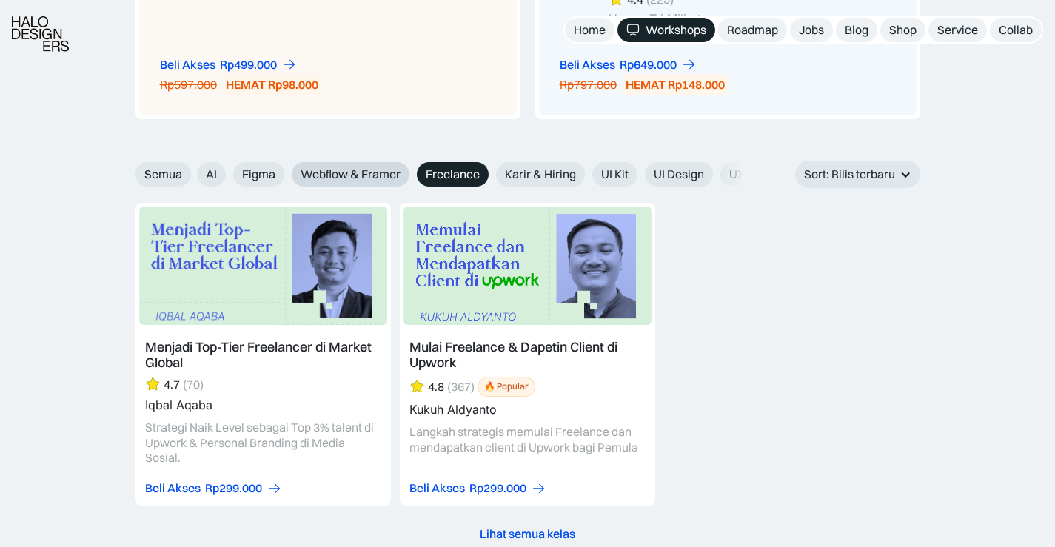
click at [363, 181] on span "Webflow & Framer" at bounding box center [351, 175] width 100 height 16
click at [192, 174] on input "Webflow & Framer" at bounding box center [187, 169] width 10 height 10
radio input "true"
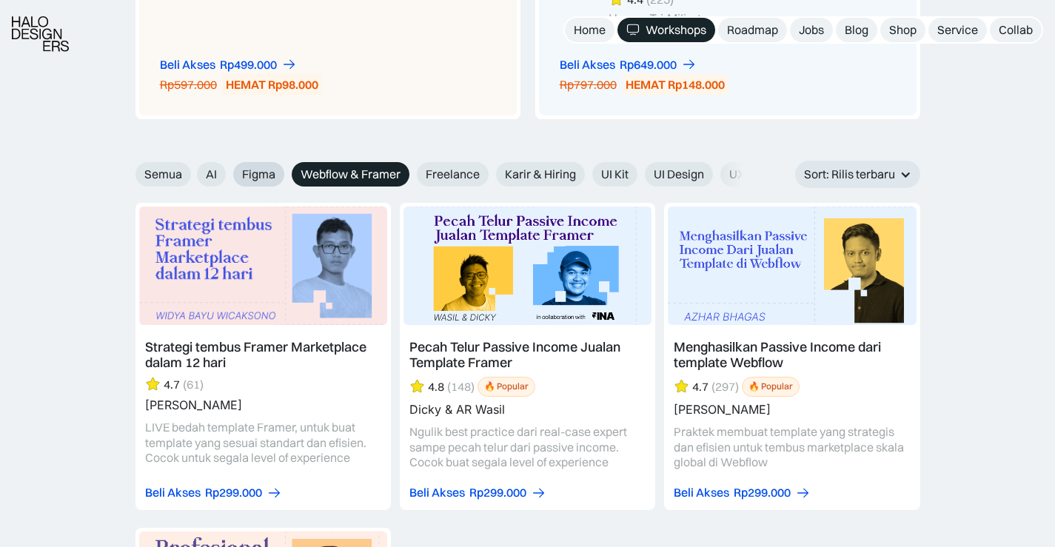
click at [247, 175] on span "Figma" at bounding box center [258, 175] width 33 height 16
click at [192, 174] on input "Figma" at bounding box center [187, 169] width 10 height 10
radio input "true"
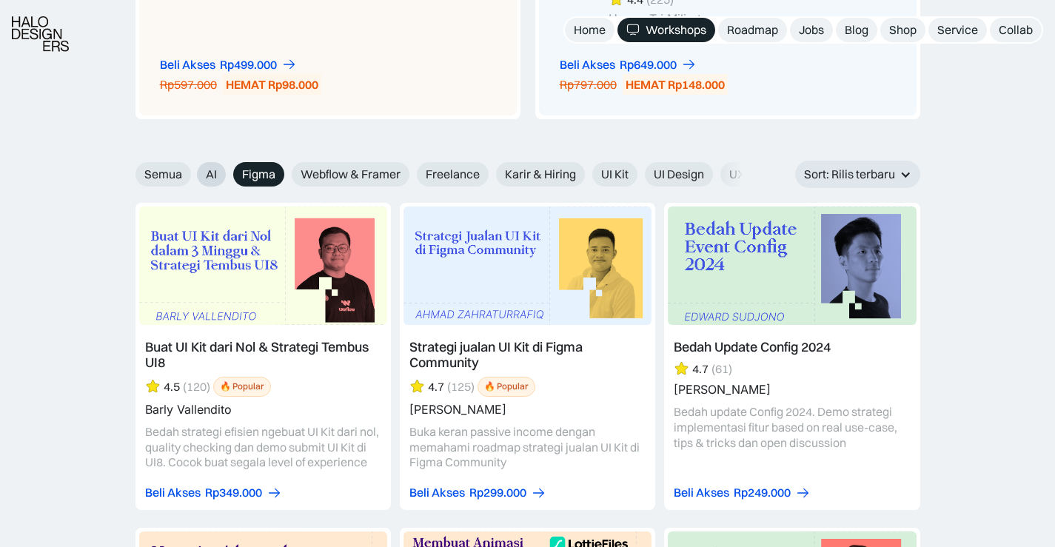
click at [210, 175] on span "AI" at bounding box center [211, 175] width 11 height 16
click at [192, 174] on input "AI" at bounding box center [187, 169] width 10 height 10
radio input "true"
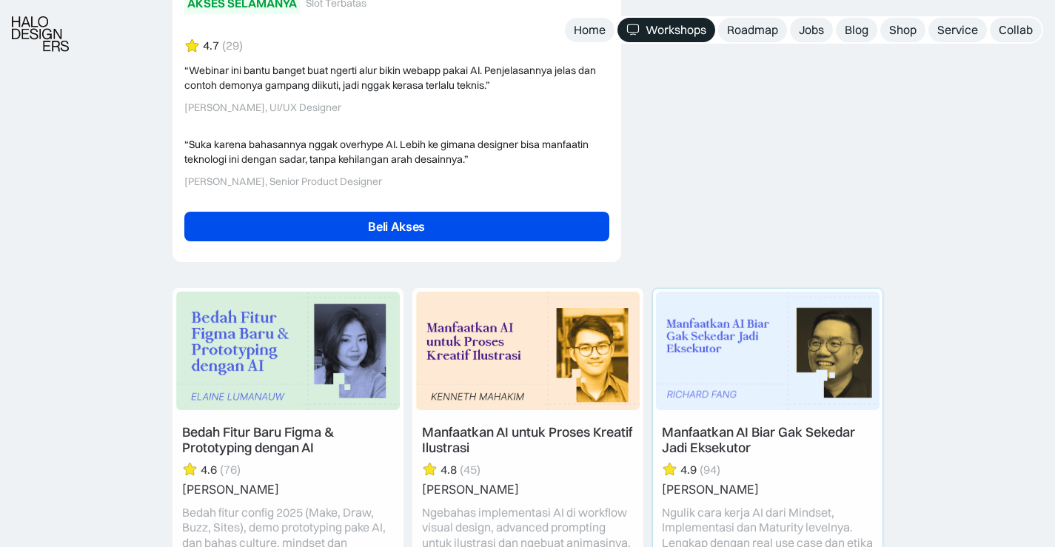
scroll to position [3776, 0]
